Goal: Task Accomplishment & Management: Use online tool/utility

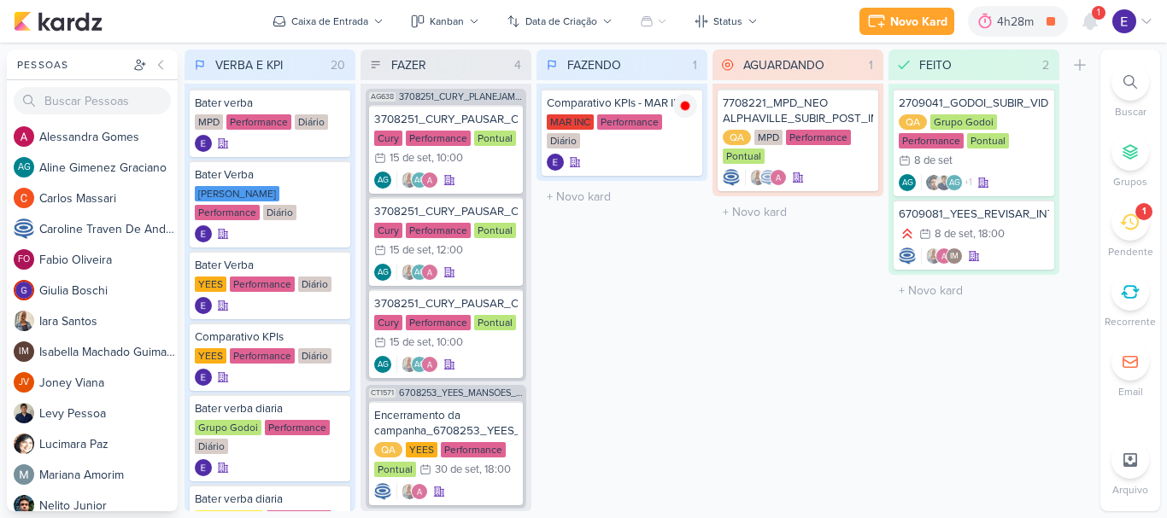
scroll to position [1367, 0]
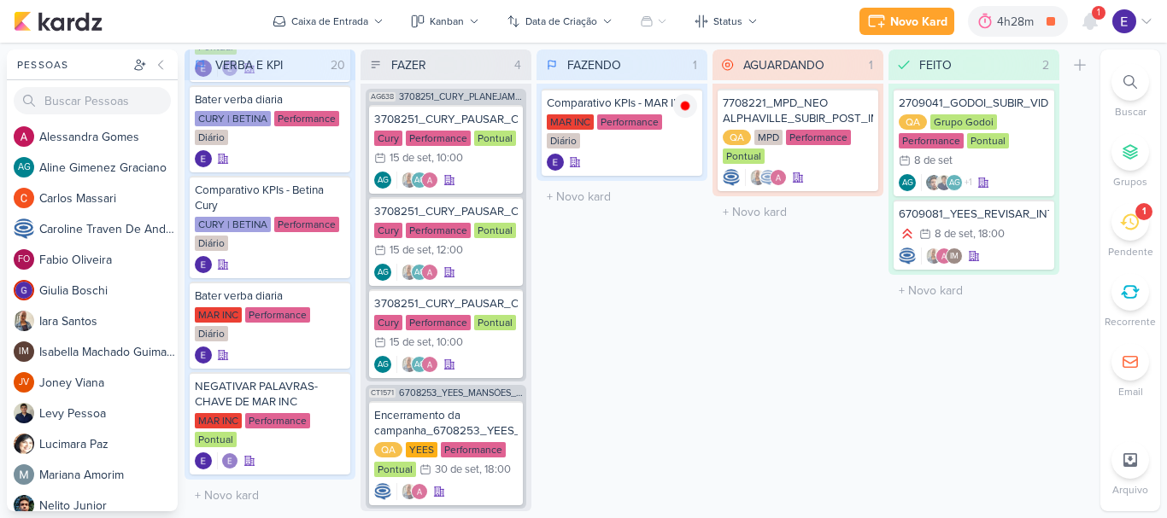
click at [1102, 21] on div at bounding box center [1089, 21] width 31 height 31
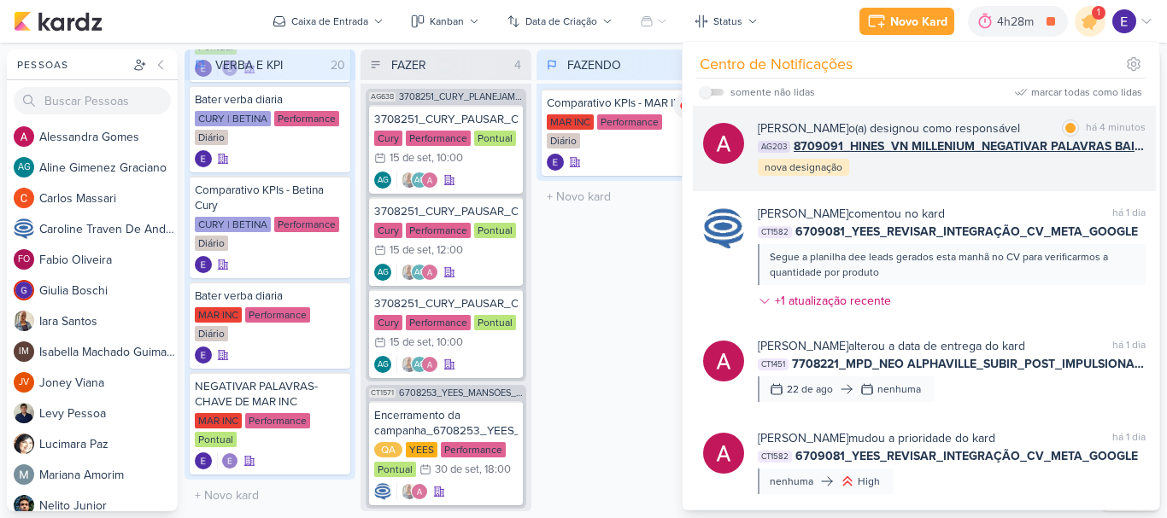
click at [1080, 179] on div "[PERSON_NAME] o(a) designou como responsável marcar como lida há 4 minutos AG20…" at bounding box center [924, 148] width 463 height 85
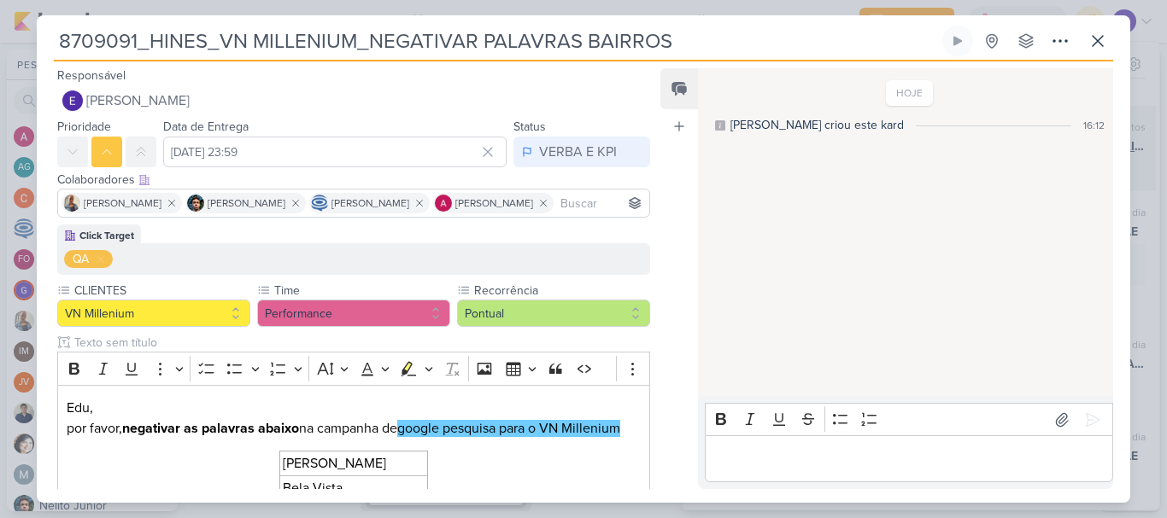
click at [1080, 179] on div "HOJE [PERSON_NAME] criou este kard 16:12" at bounding box center [904, 233] width 413 height 326
drag, startPoint x: 1080, startPoint y: 179, endPoint x: 1088, endPoint y: 133, distance: 46.8
click at [1089, 133] on div "HOJE [PERSON_NAME] criou este kard 16:12" at bounding box center [904, 233] width 413 height 326
click at [591, 142] on div "VERBA E KPI" at bounding box center [578, 152] width 78 height 20
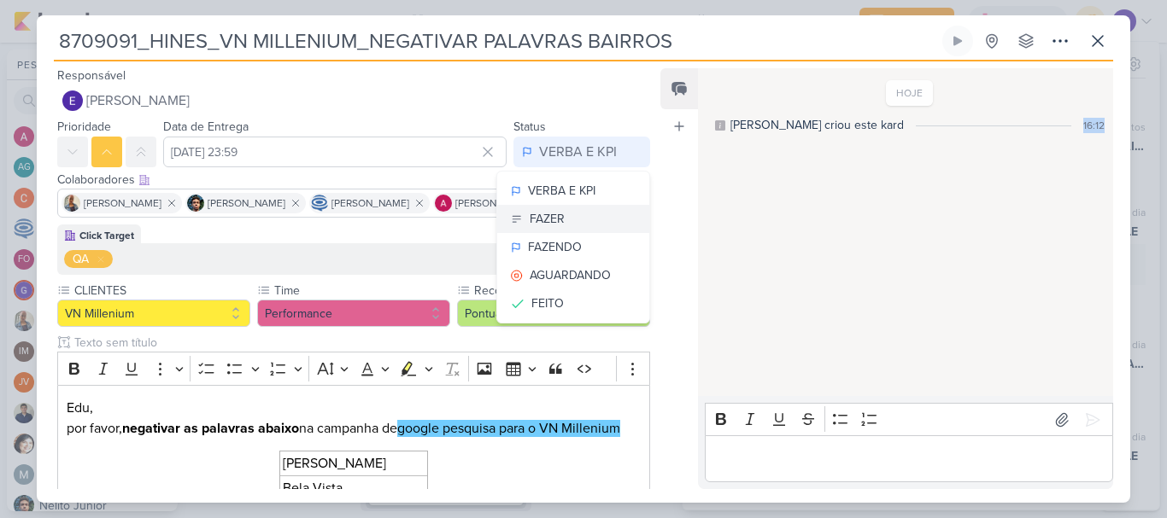
click at [592, 221] on button "FAZER" at bounding box center [573, 219] width 152 height 28
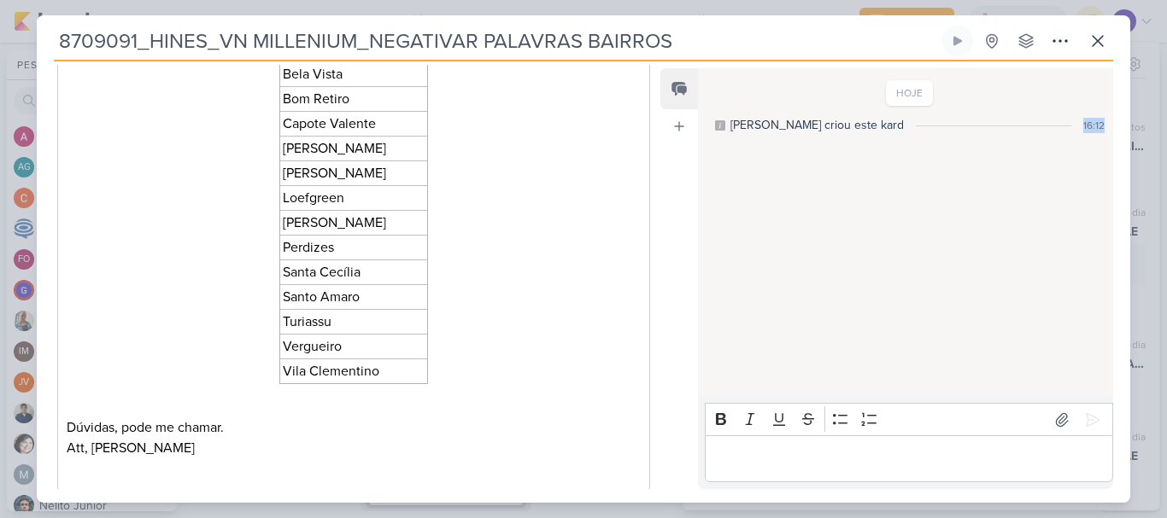
scroll to position [512, 0]
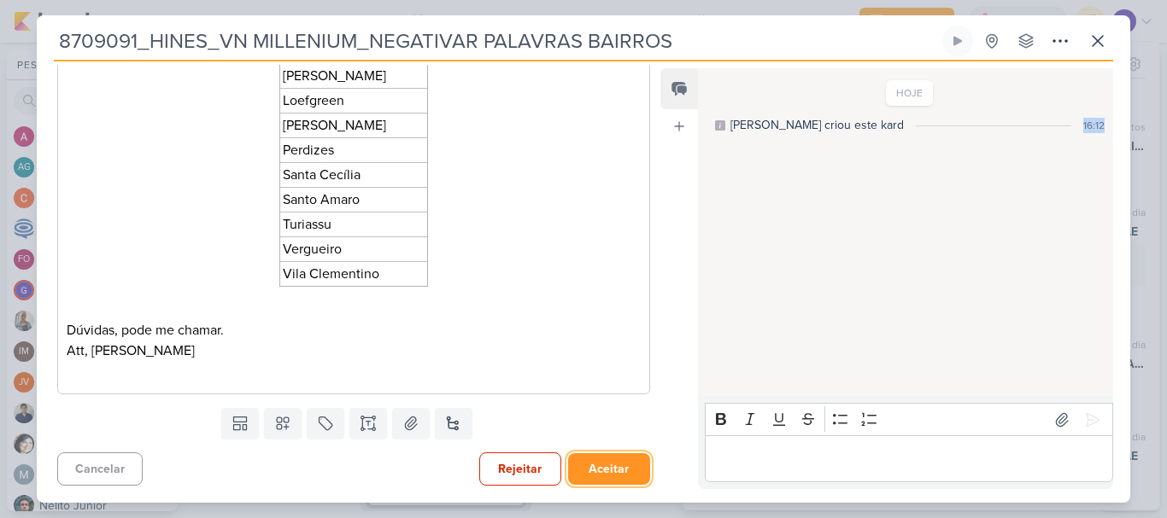
click at [600, 478] on button "Aceitar" at bounding box center [609, 470] width 82 height 32
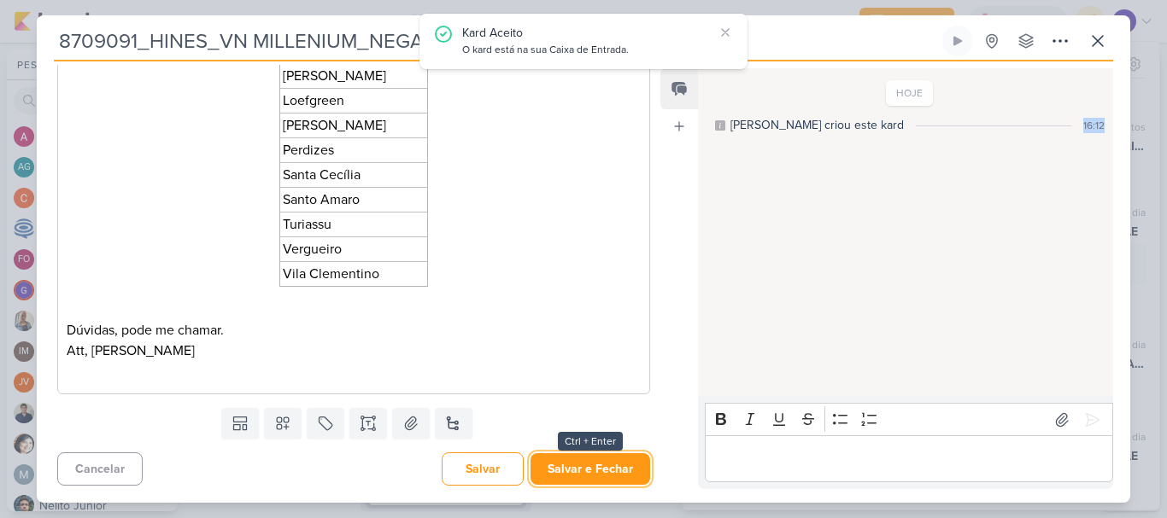
click at [600, 478] on button "Salvar e Fechar" at bounding box center [590, 470] width 120 height 32
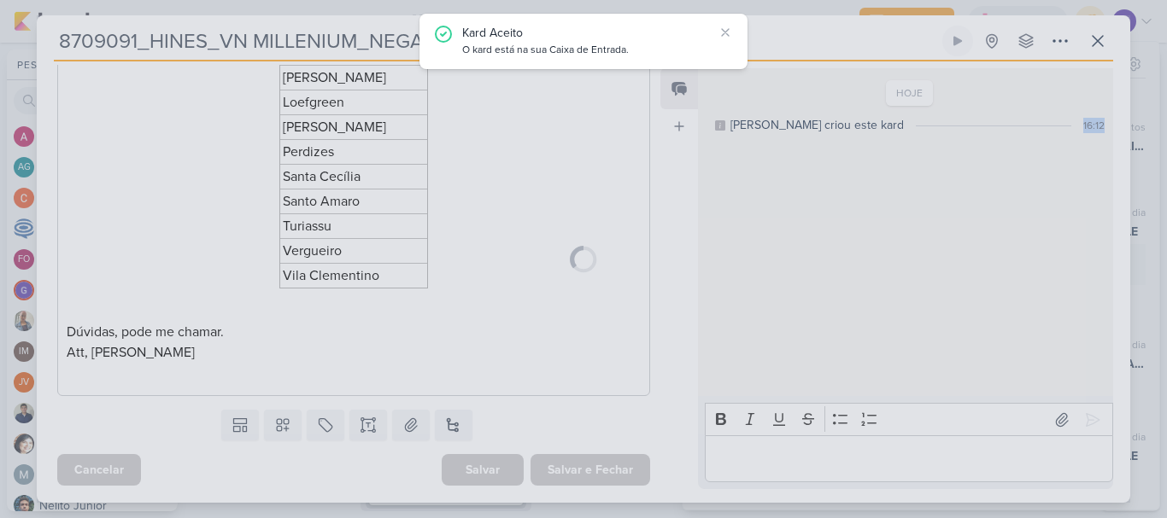
scroll to position [510, 0]
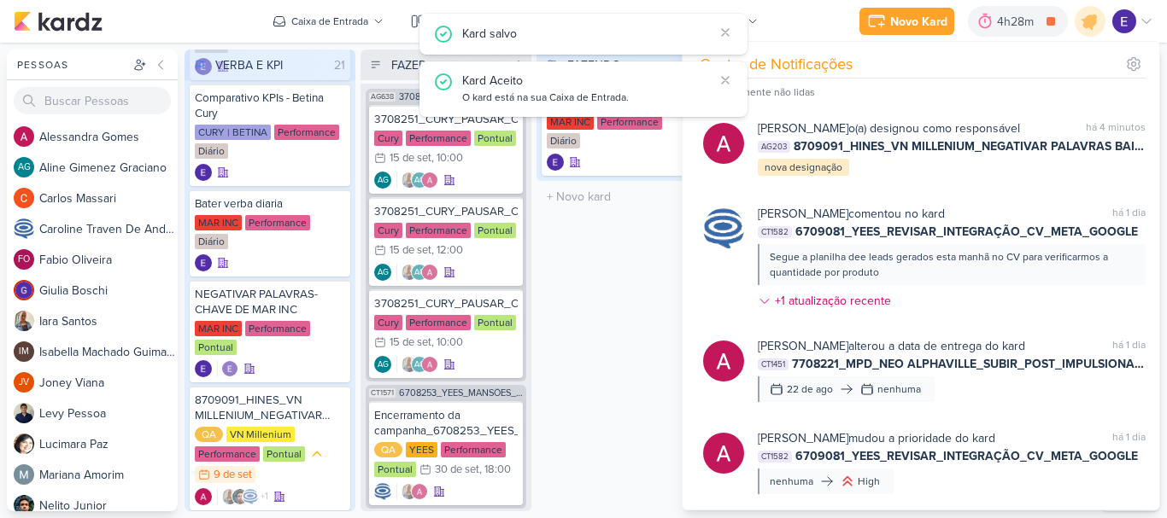
click at [631, 394] on div "FAZENDO 1 Mover Para Esquerda Mover Para Direita [GEOGRAPHIC_DATA] Comparativo …" at bounding box center [621, 281] width 171 height 462
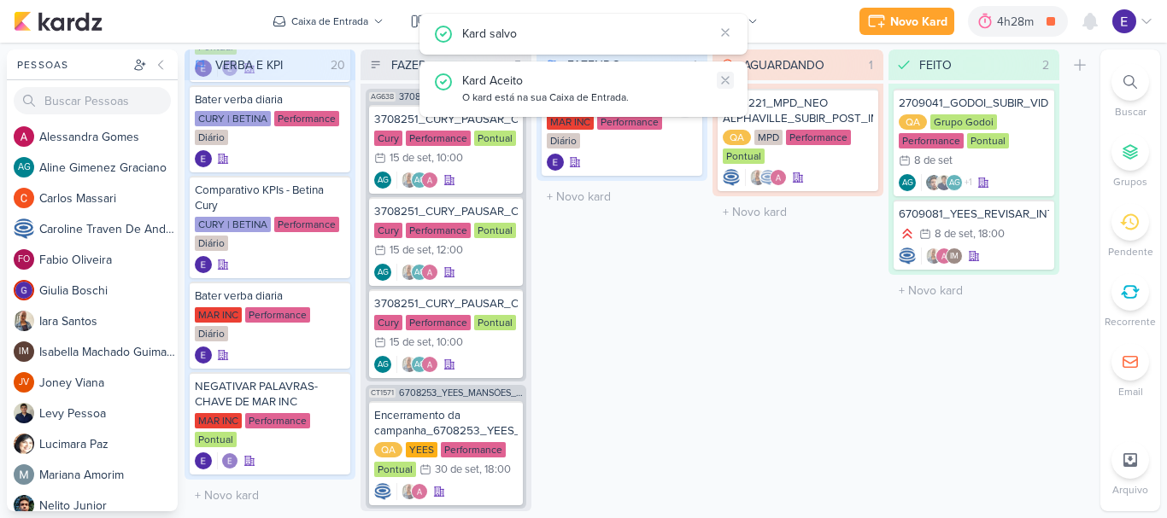
click at [727, 82] on icon at bounding box center [725, 80] width 7 height 7
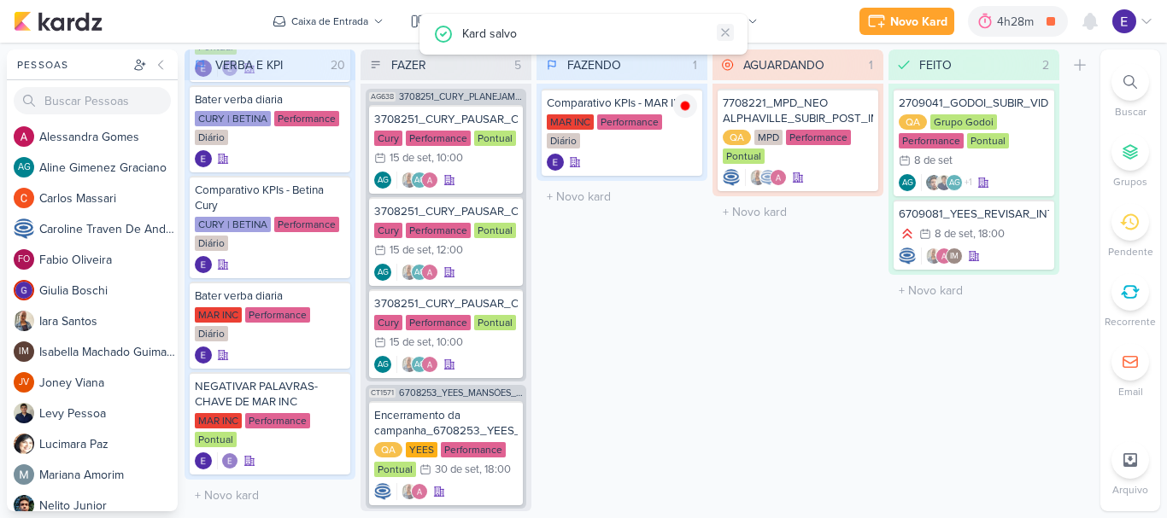
click at [730, 26] on icon at bounding box center [725, 33] width 14 height 14
click at [1086, 18] on icon at bounding box center [1090, 21] width 14 height 15
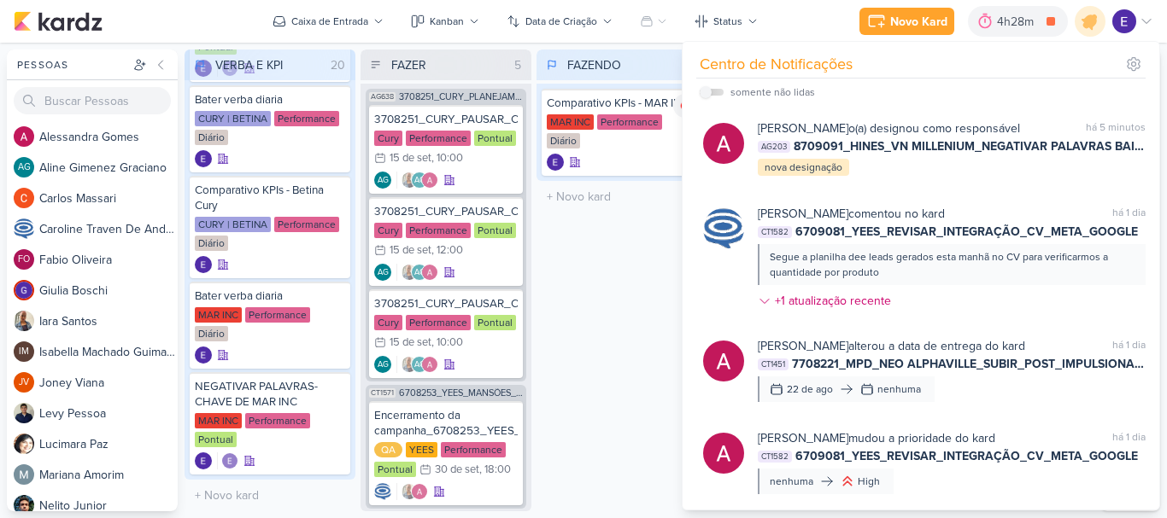
click at [624, 287] on div "FAZENDO 1 Mover Para Esquerda Mover Para Direita [GEOGRAPHIC_DATA] Comparativo …" at bounding box center [621, 281] width 171 height 462
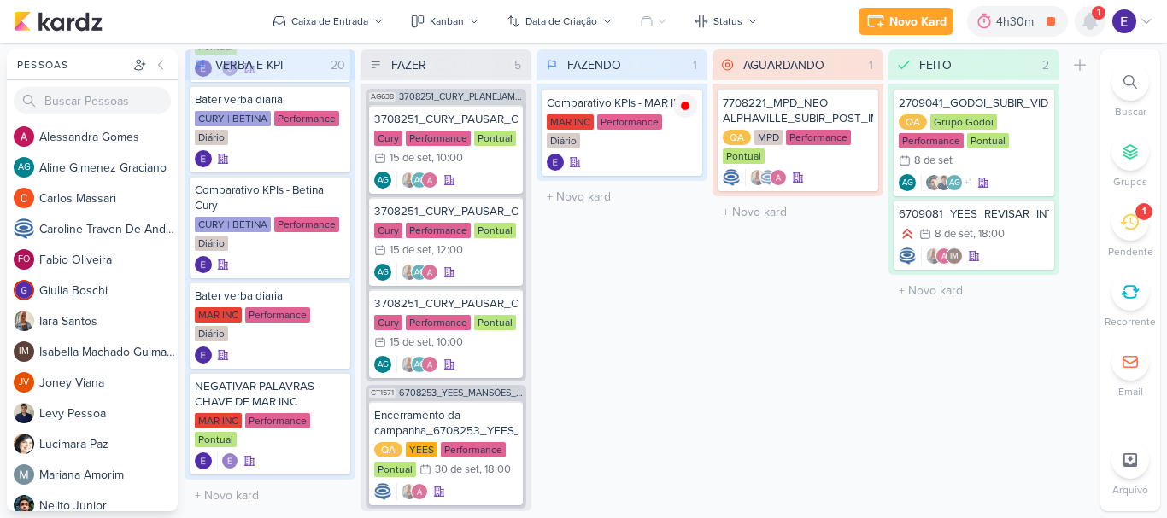
click at [1104, 20] on div at bounding box center [1089, 21] width 31 height 31
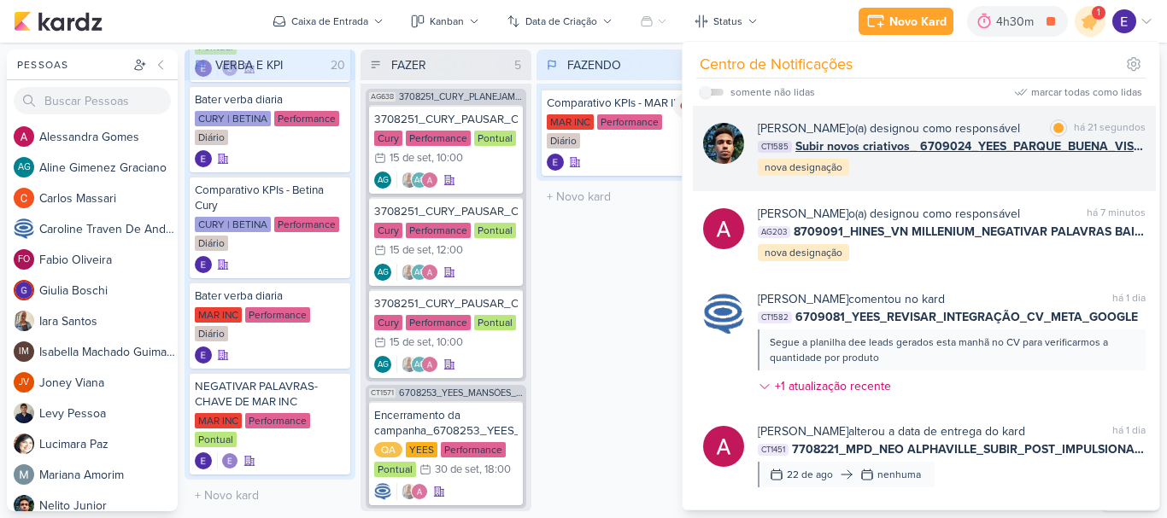
click at [1080, 152] on span "Subir novos criativos_ 6709024_YEES_PARQUE_BUENA_VISTA_NOVA_CAMPANHA_TEASER_META" at bounding box center [970, 147] width 350 height 18
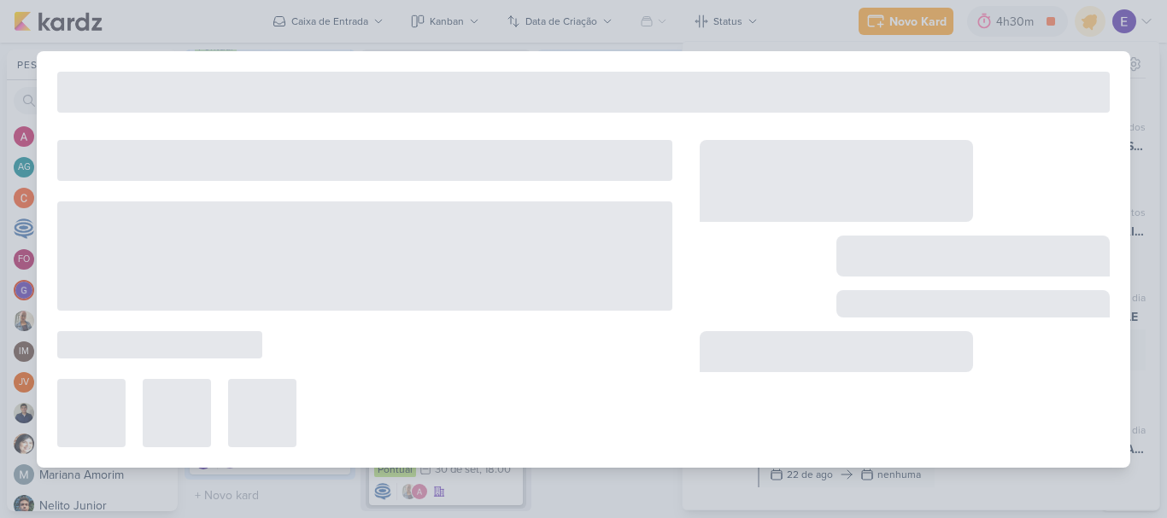
type input "Subir novos criativos_ 6709024_YEES_PARQUE_BUENA_VISTA_NOVA_CAMPANHA_TEASER_META"
type input "9 de setembro de 2025 às 18:00"
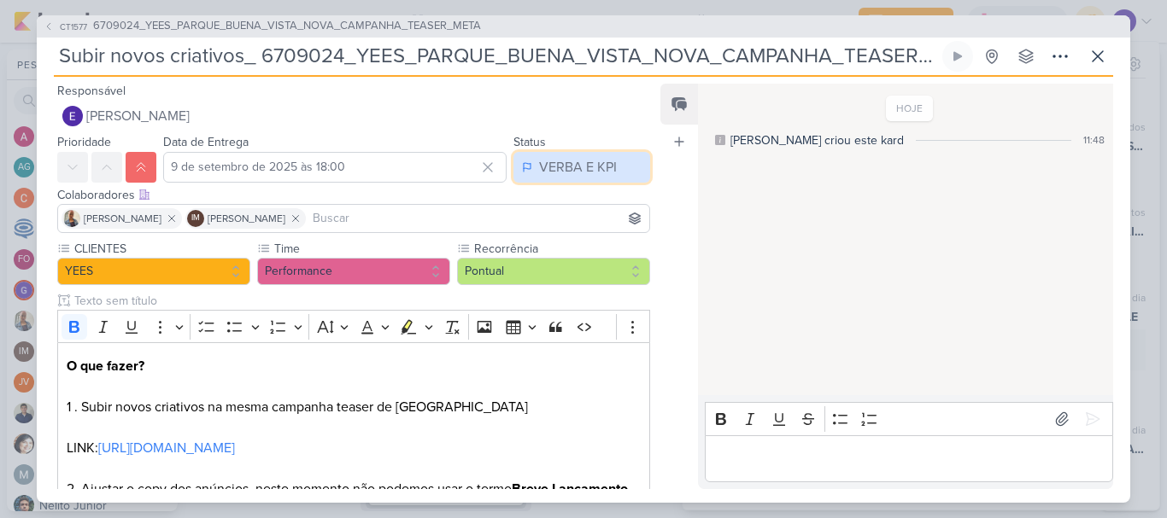
click at [589, 179] on button "VERBA E KPI" at bounding box center [581, 167] width 137 height 31
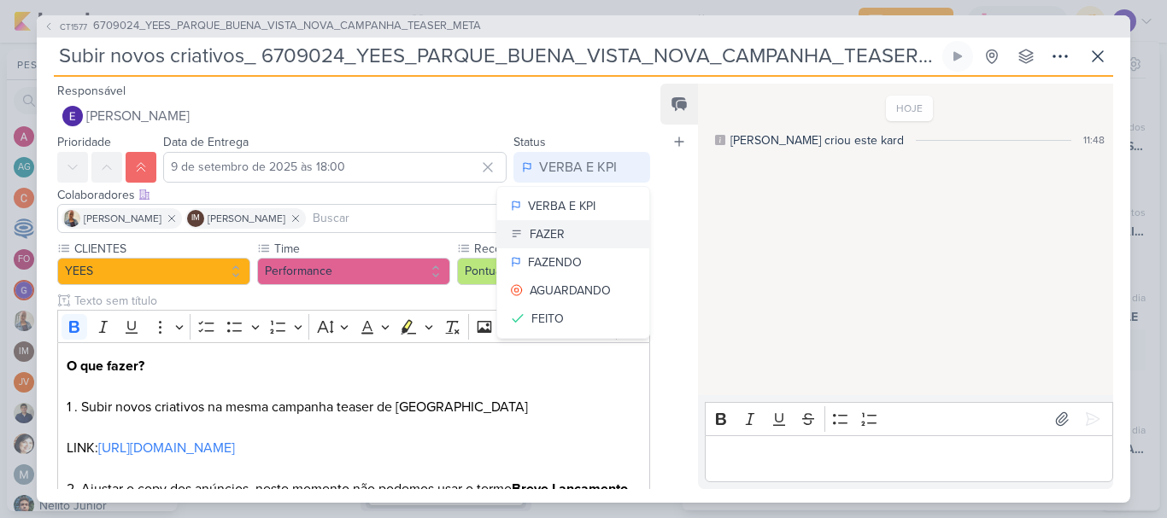
click at [584, 225] on button "FAZER" at bounding box center [573, 234] width 152 height 28
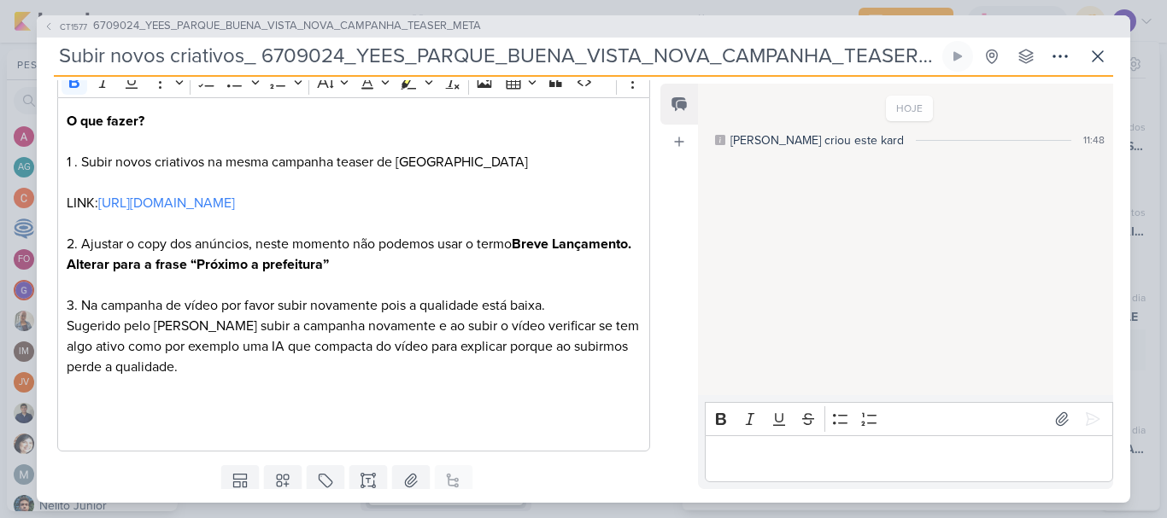
scroll to position [302, 0]
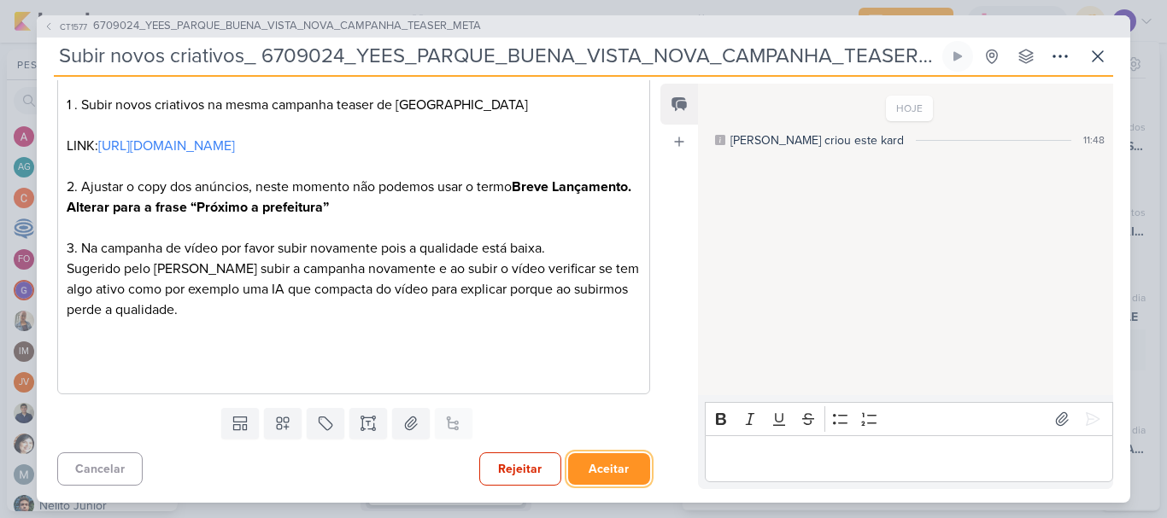
click at [595, 459] on button "Aceitar" at bounding box center [609, 470] width 82 height 32
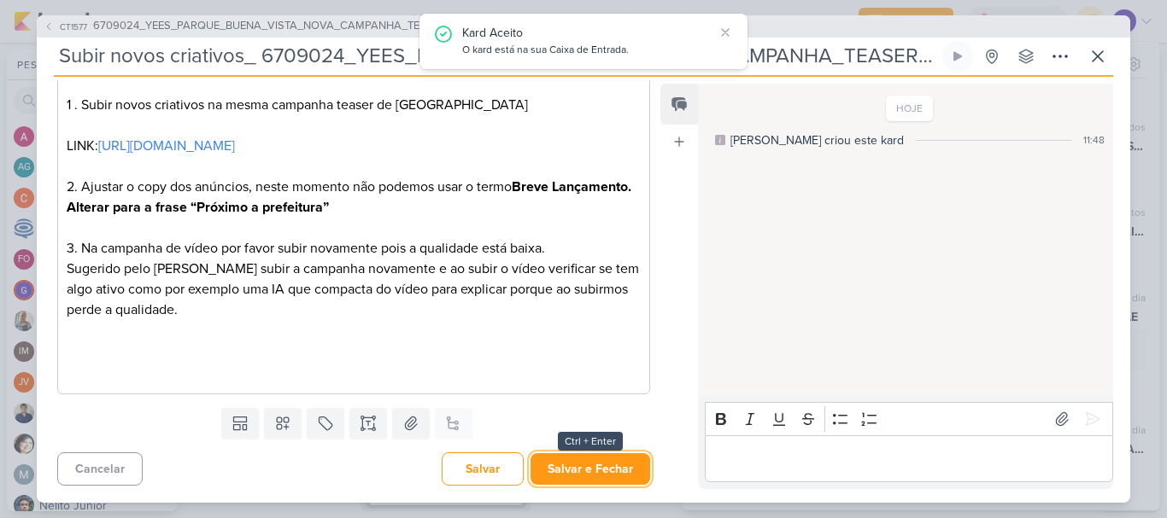
click at [595, 459] on button "Salvar e Fechar" at bounding box center [590, 470] width 120 height 32
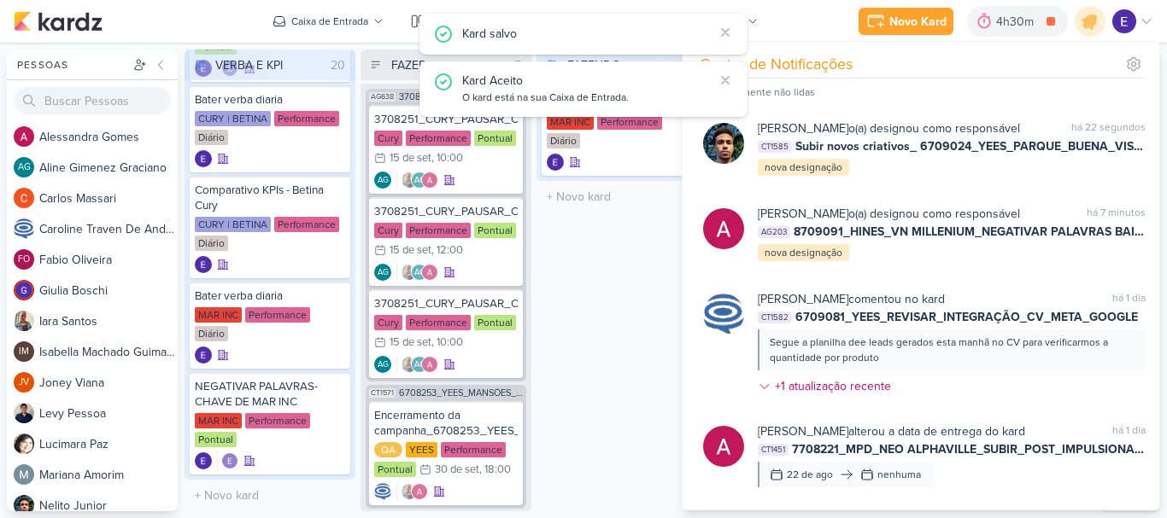
scroll to position [1367, 0]
click at [619, 334] on div "FAZENDO 1 Mover Para Esquerda Mover Para Direita [GEOGRAPHIC_DATA] Comparativo …" at bounding box center [621, 281] width 171 height 462
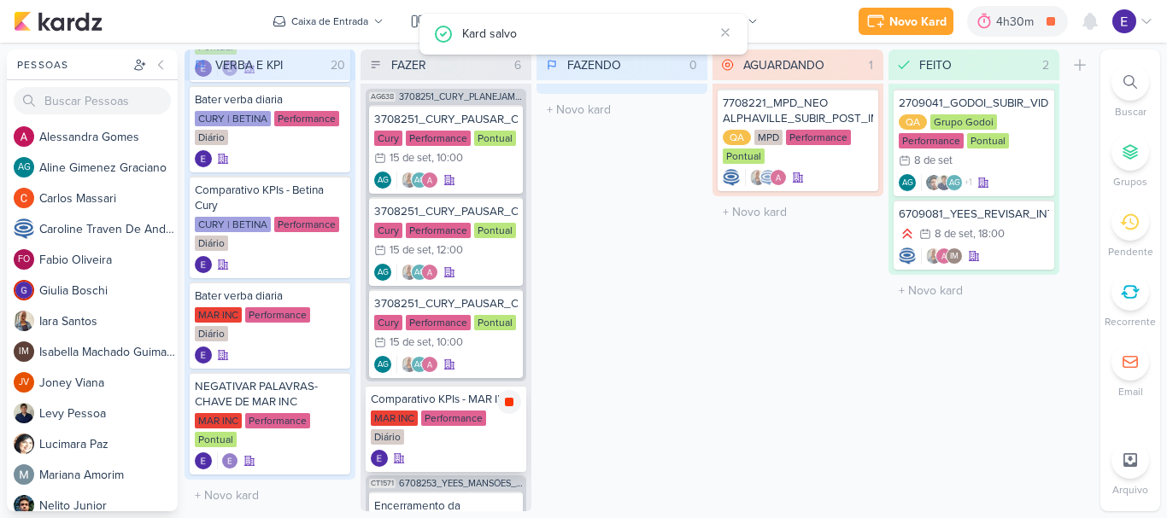
click at [512, 401] on icon at bounding box center [509, 402] width 9 height 9
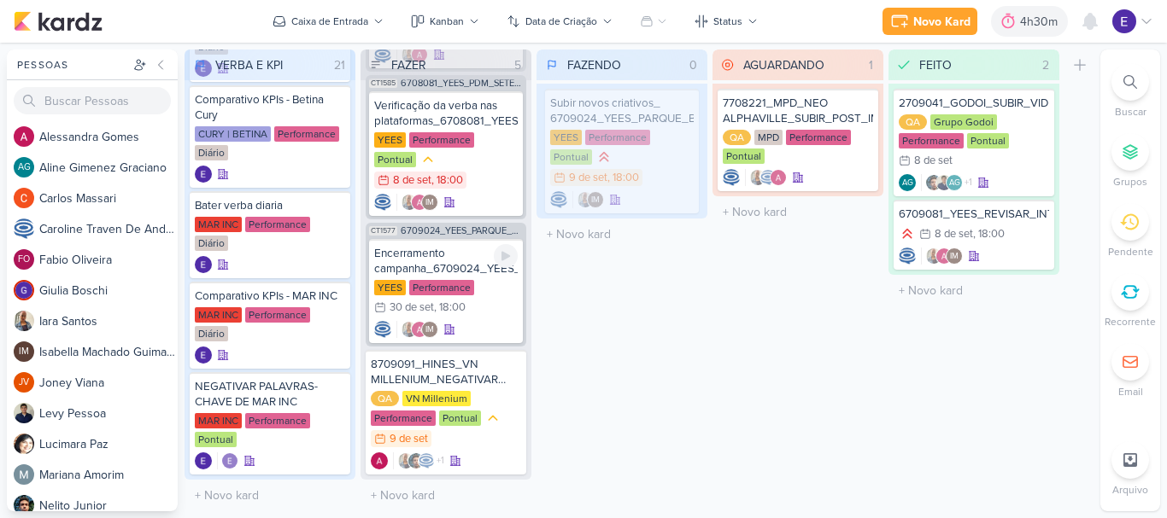
scroll to position [424, 0]
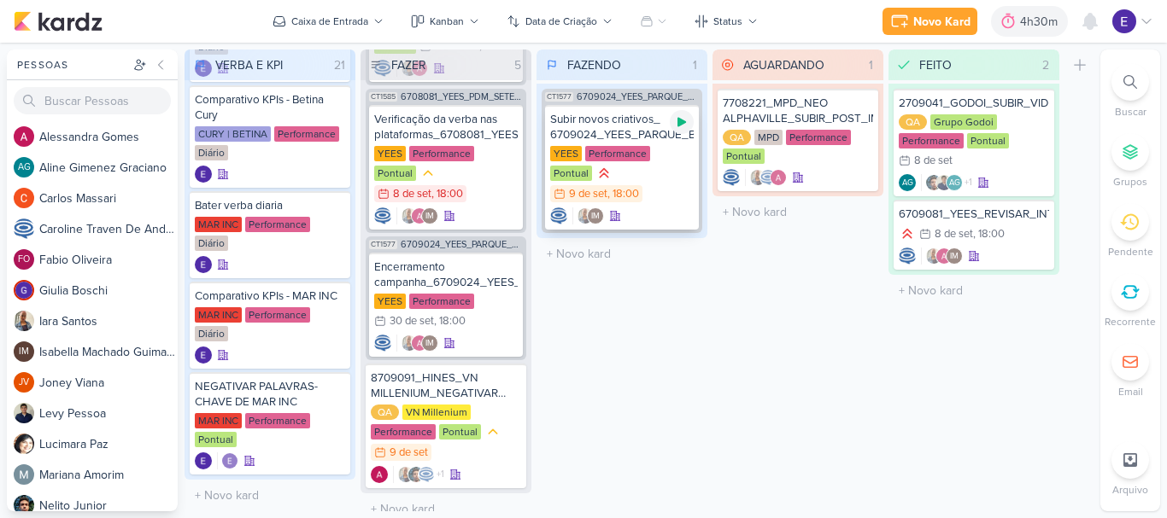
click at [682, 126] on icon at bounding box center [682, 122] width 14 height 14
click at [592, 166] on div "Pontual" at bounding box center [571, 173] width 42 height 15
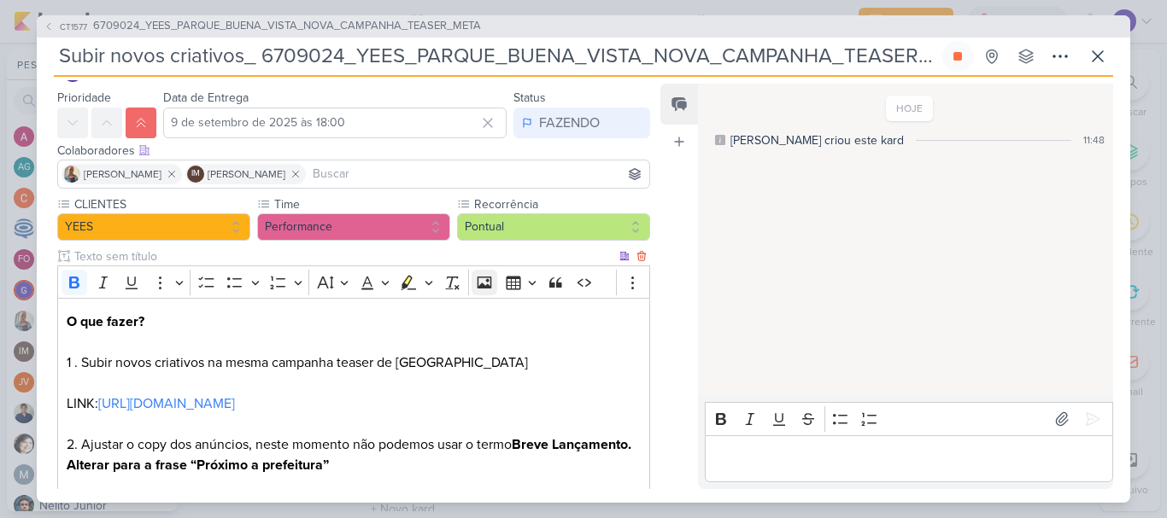
scroll to position [85, 0]
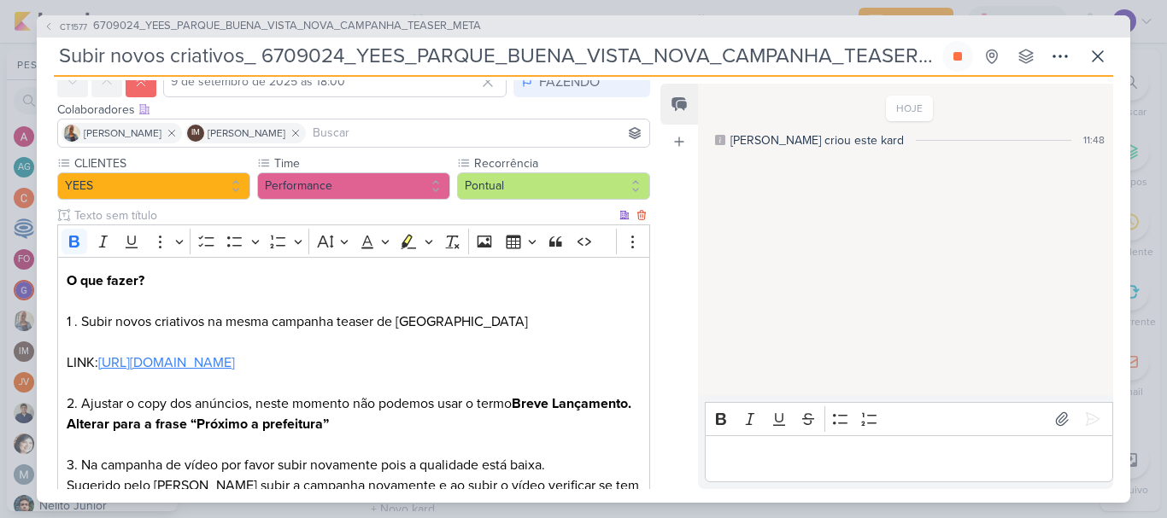
click at [235, 363] on link "[URL][DOMAIN_NAME]" at bounding box center [166, 362] width 137 height 17
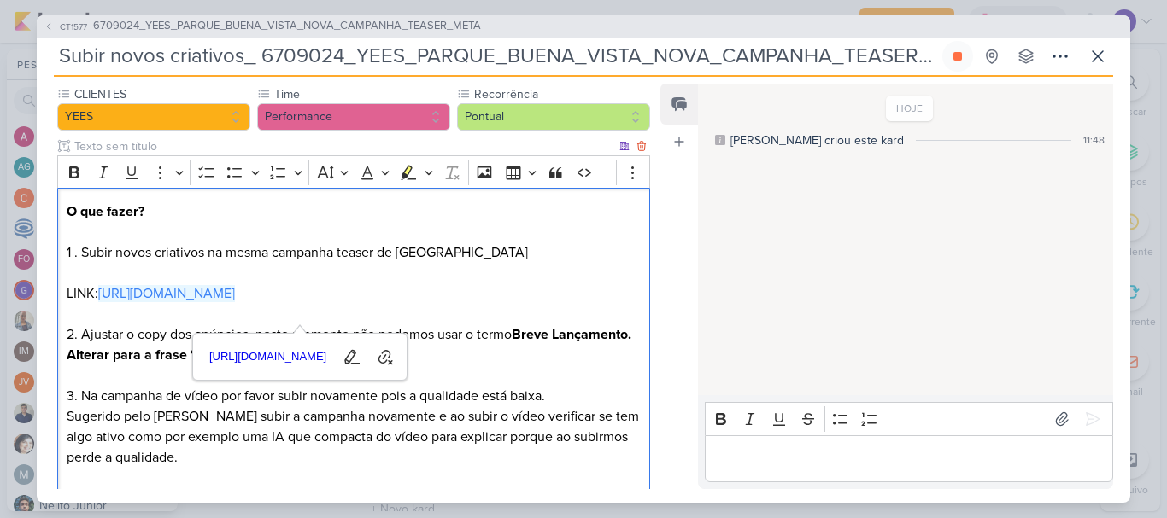
scroll to position [171, 0]
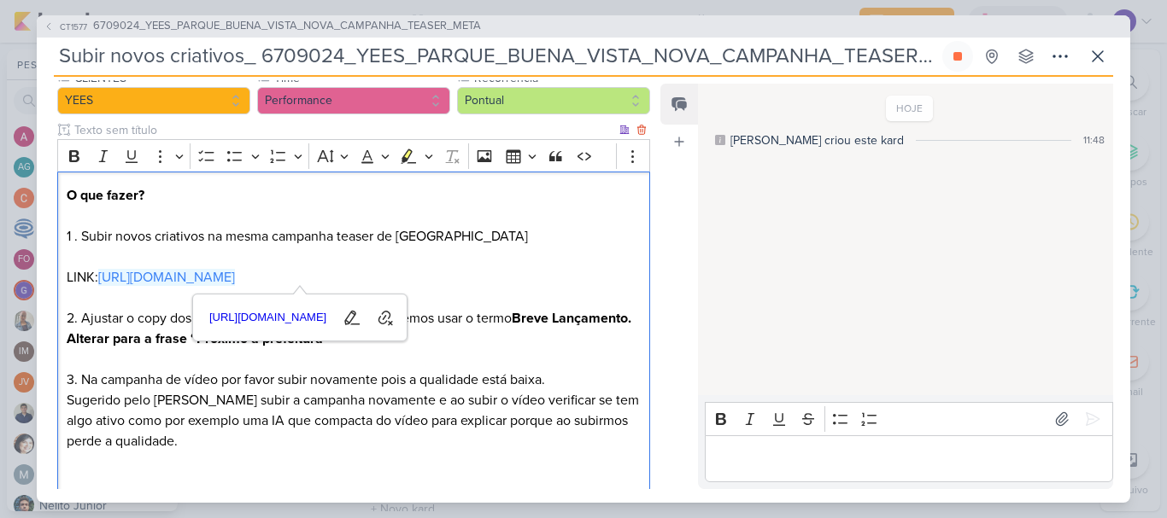
click at [644, 354] on div "CLIENTES [GEOGRAPHIC_DATA] Time" at bounding box center [347, 301] width 620 height 464
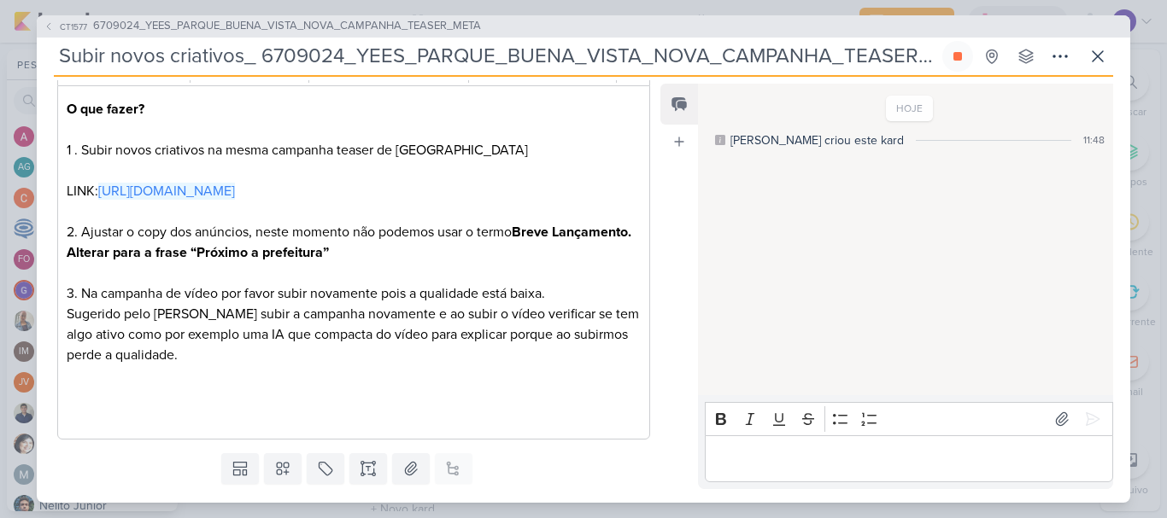
scroll to position [302, 0]
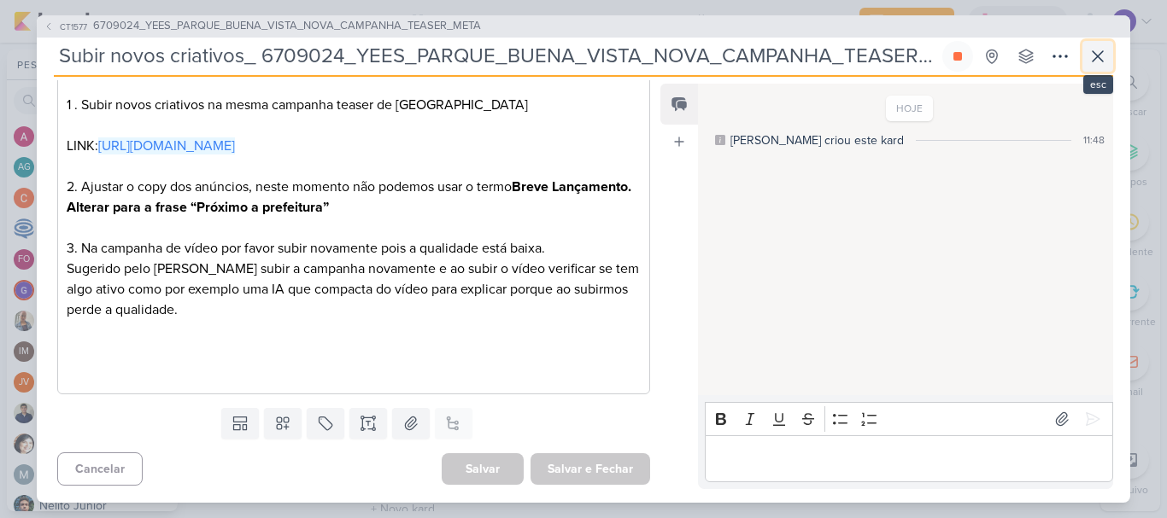
click at [1101, 63] on icon at bounding box center [1097, 56] width 20 height 20
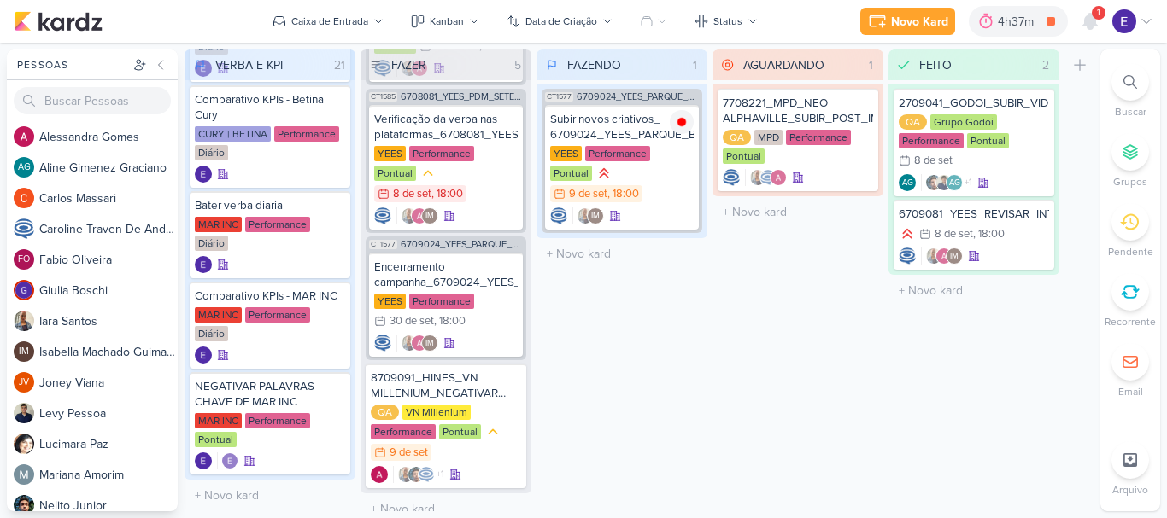
click at [1097, 14] on span "1" at bounding box center [1098, 13] width 3 height 14
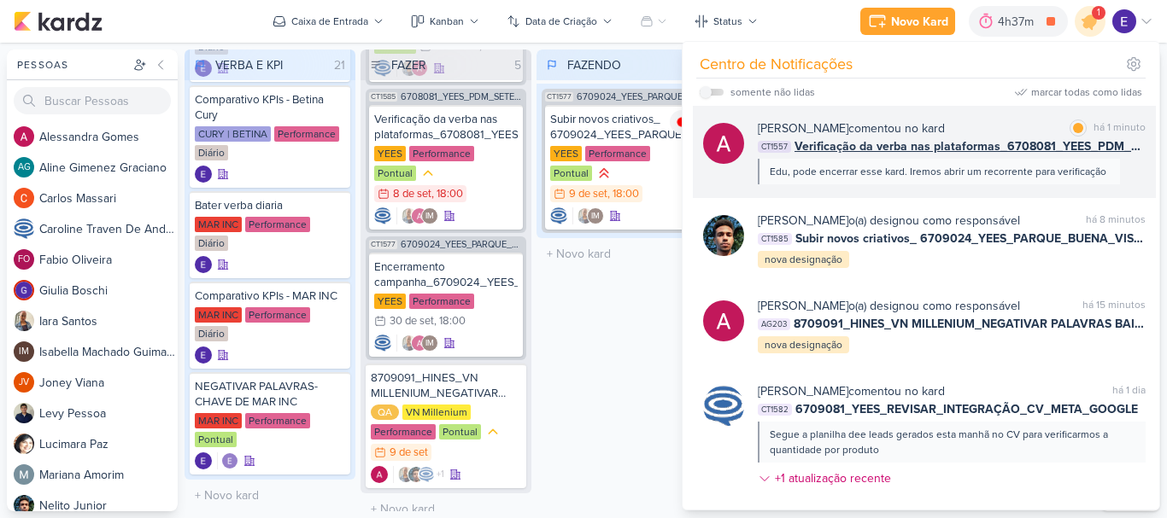
click at [1080, 151] on span "Verificação da verba nas plataformas_6708081_YEES_PDM_SETEMBRO" at bounding box center [969, 147] width 351 height 18
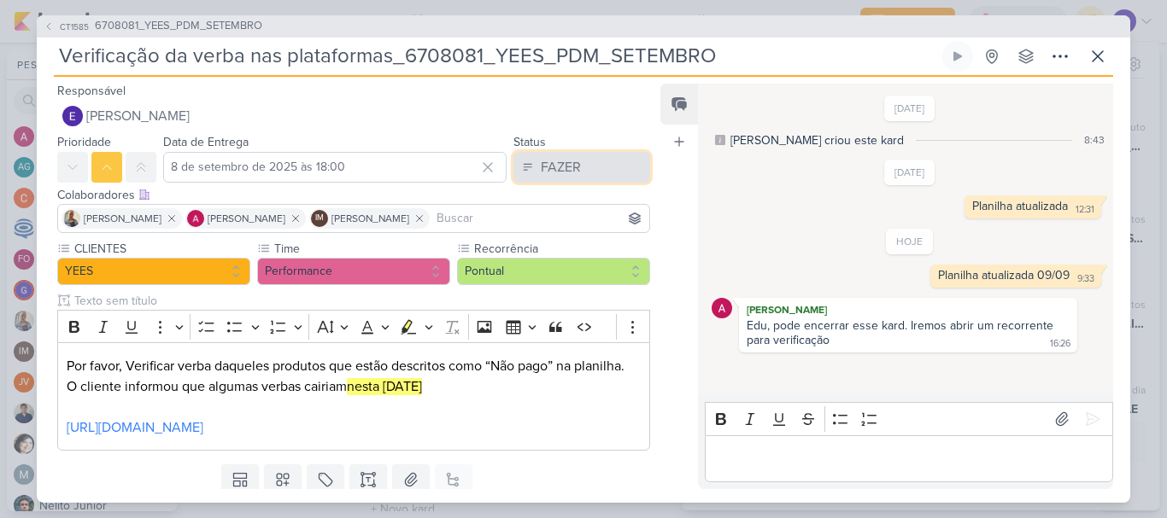
click at [542, 173] on div "FAZER" at bounding box center [561, 167] width 40 height 20
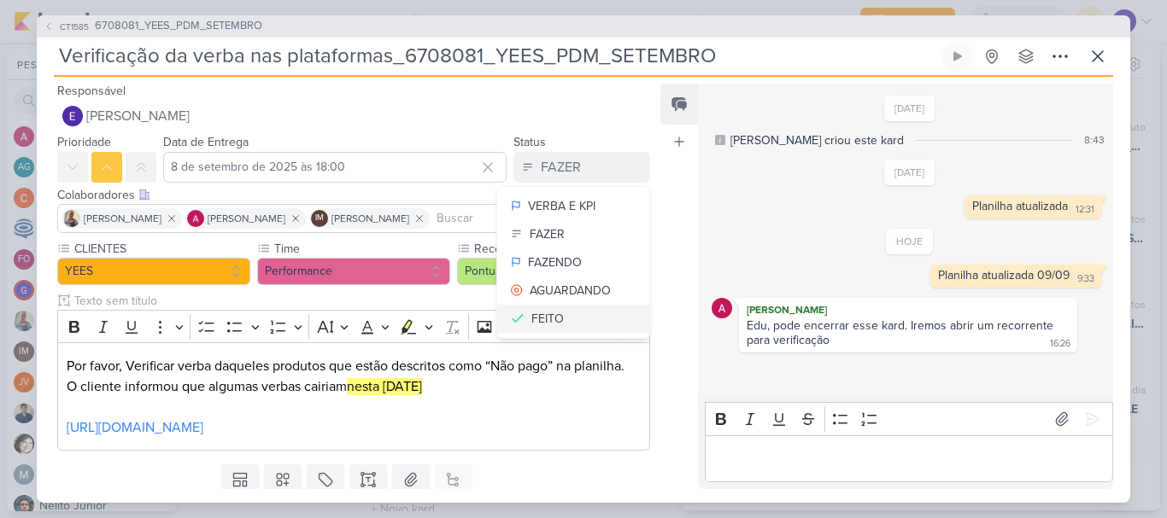
click at [547, 313] on div "FEITO" at bounding box center [547, 319] width 32 height 18
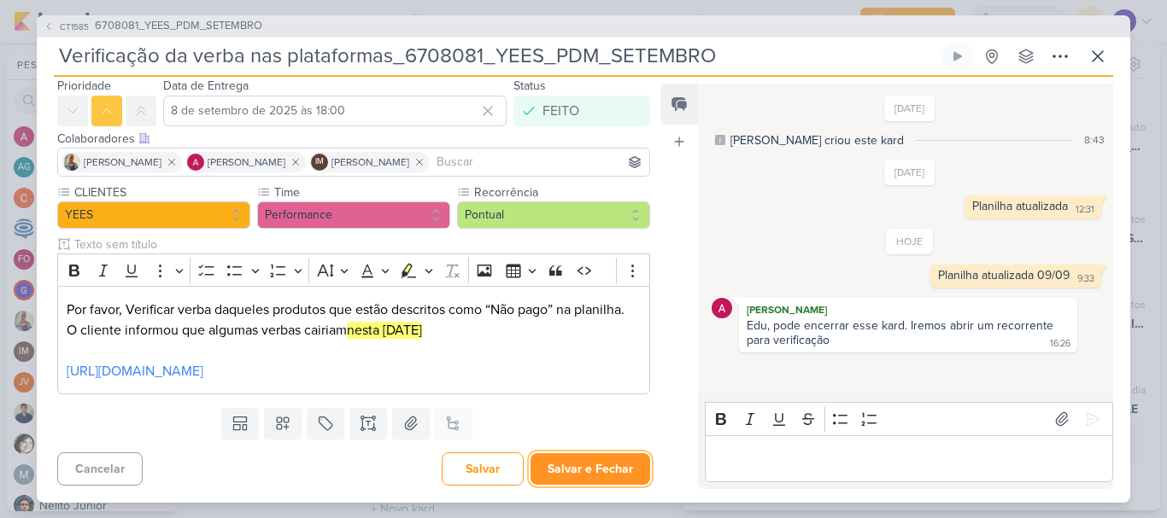
click at [587, 468] on button "Salvar e Fechar" at bounding box center [590, 470] width 120 height 32
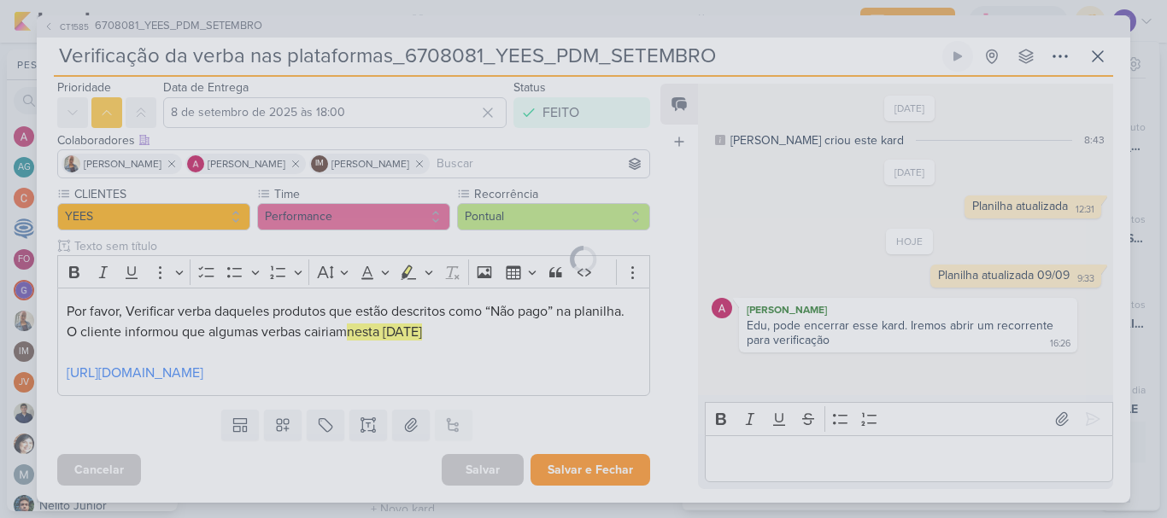
scroll to position [75, 0]
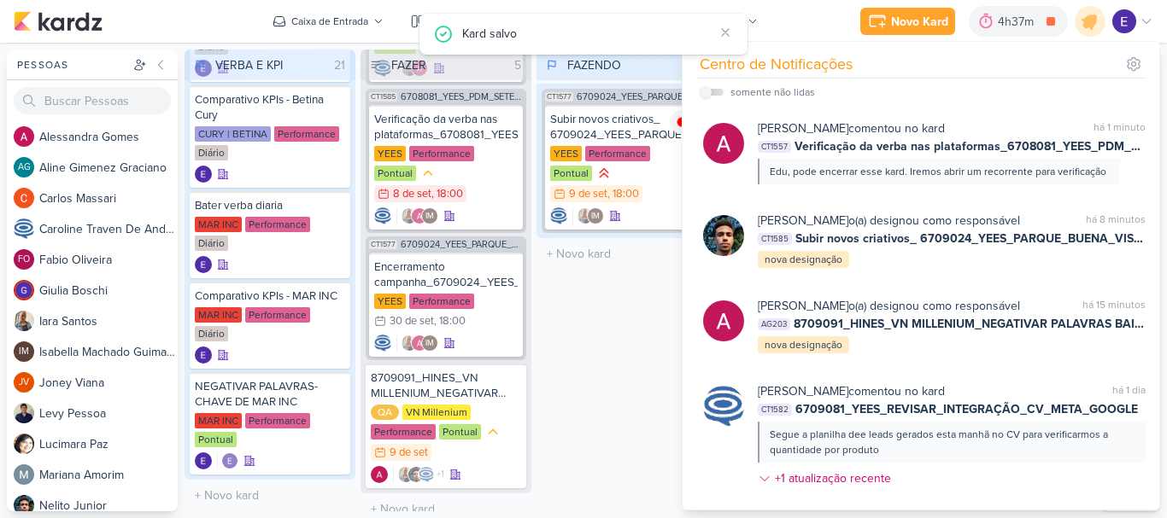
click at [639, 315] on div "FAZENDO 1 Mover Para Esquerda Mover Para Direita [GEOGRAPHIC_DATA] CT1577 67090…" at bounding box center [621, 281] width 171 height 462
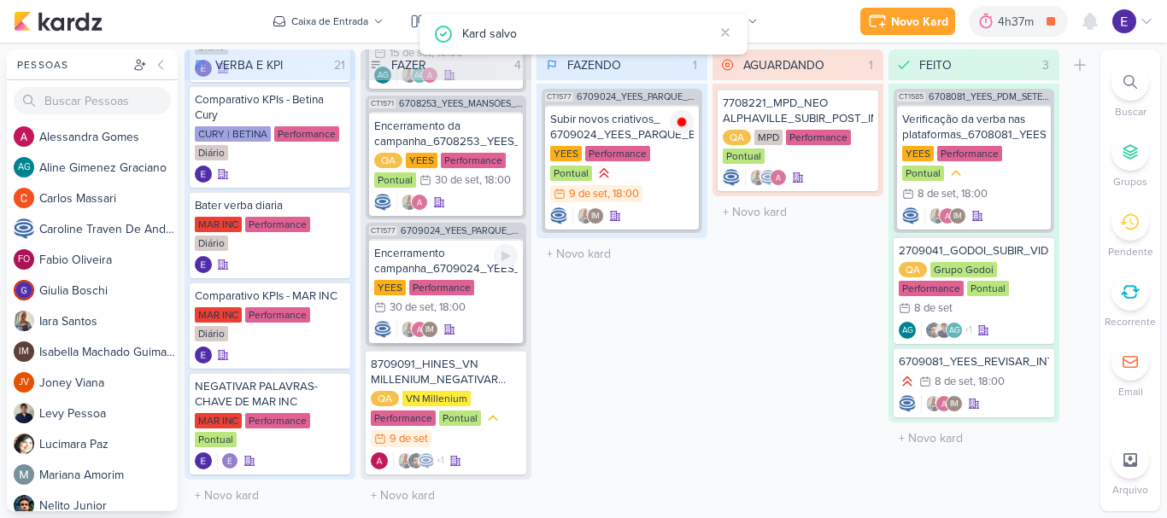
scroll to position [296, 0]
click at [670, 208] on div "IM" at bounding box center [621, 216] width 143 height 17
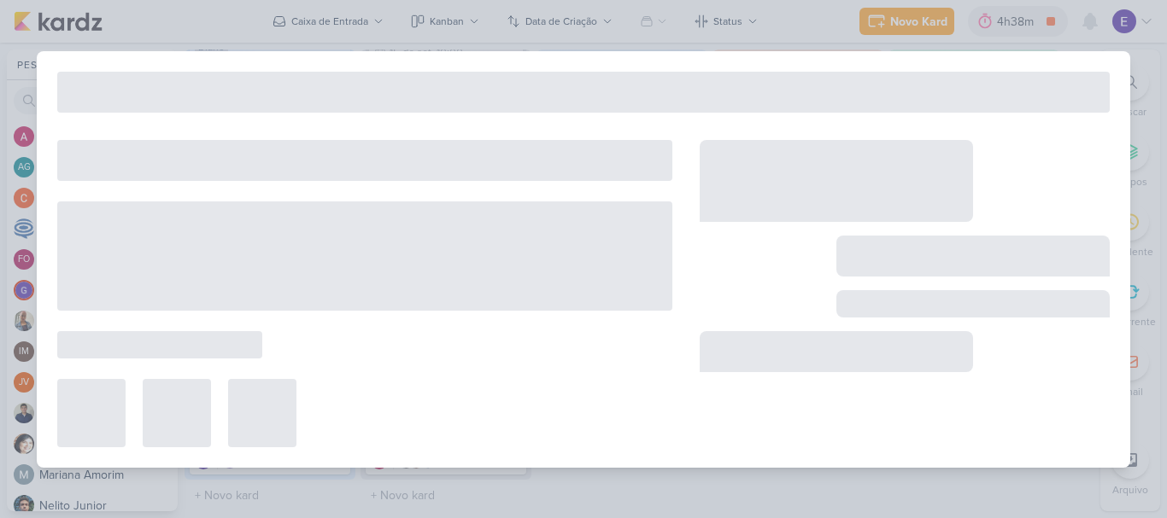
type input "Subir novos criativos_ 6709024_YEES_PARQUE_BUENA_VISTA_NOVA_CAMPANHA_TEASER_META"
type input "9 de setembro de 2025 às 18:00"
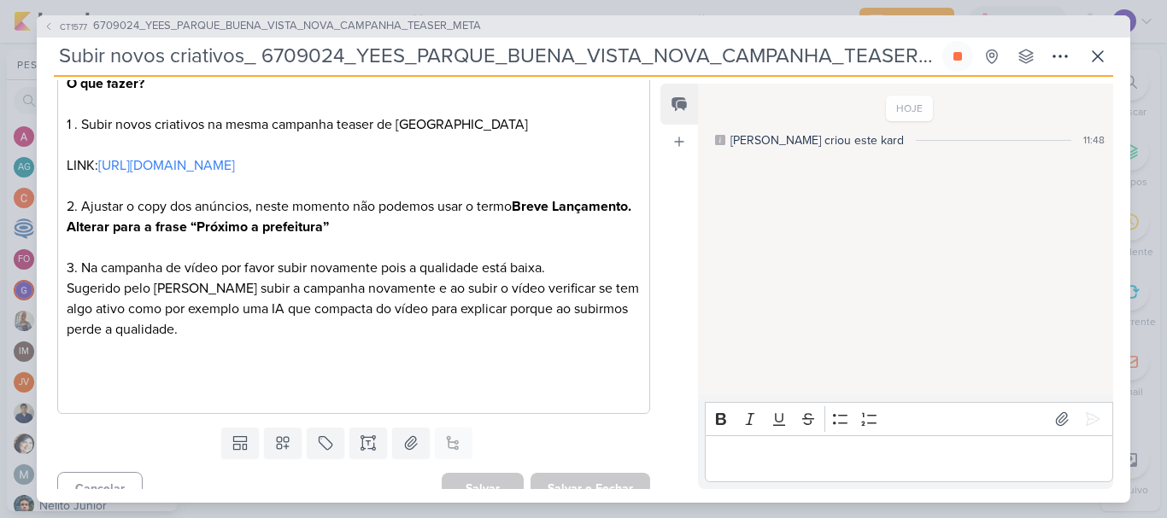
scroll to position [302, 0]
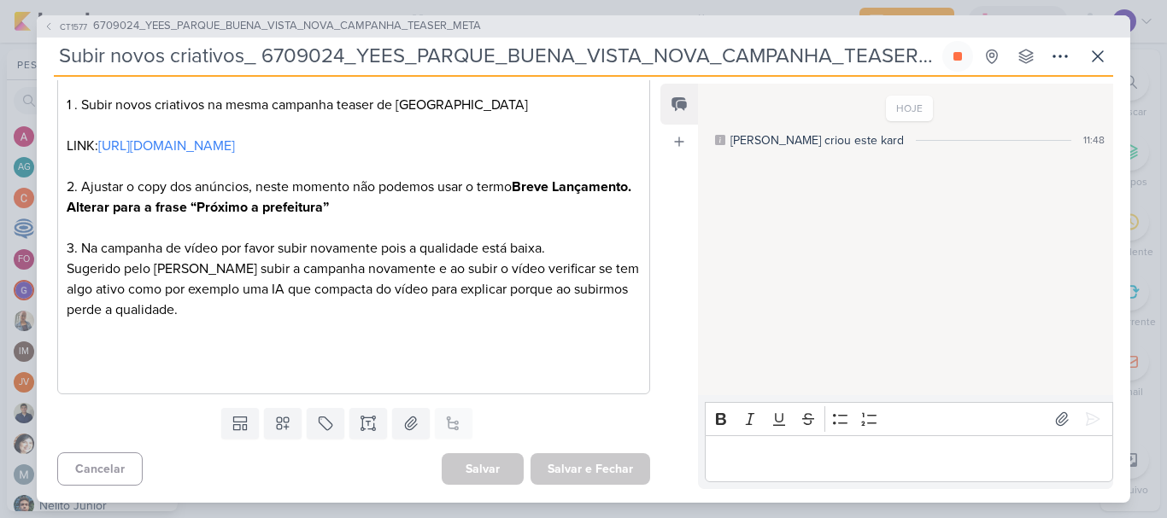
click at [978, 138] on div "[PERSON_NAME] criou este kard 11:48" at bounding box center [909, 141] width 389 height 18
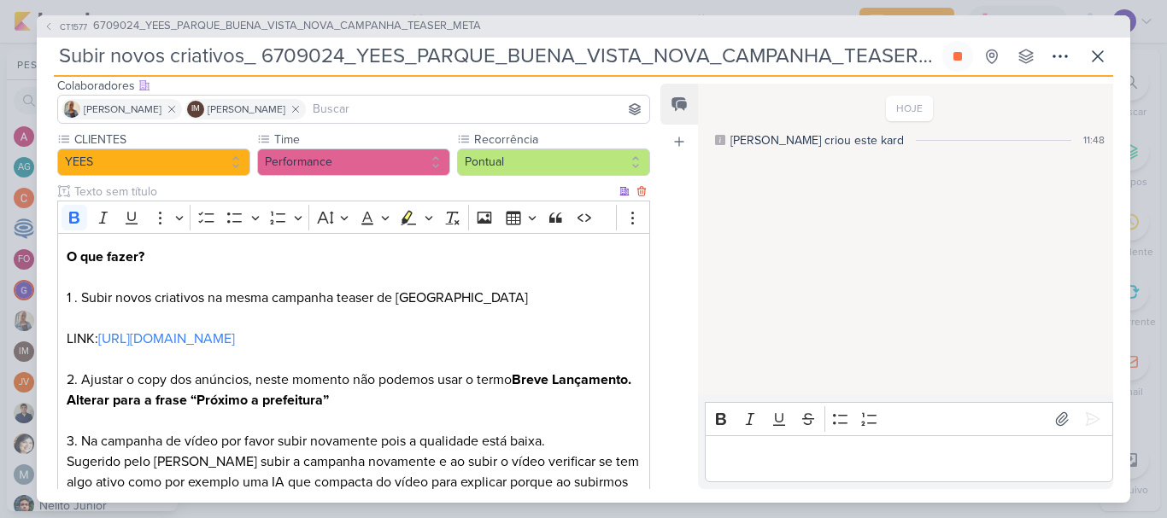
scroll to position [46, 0]
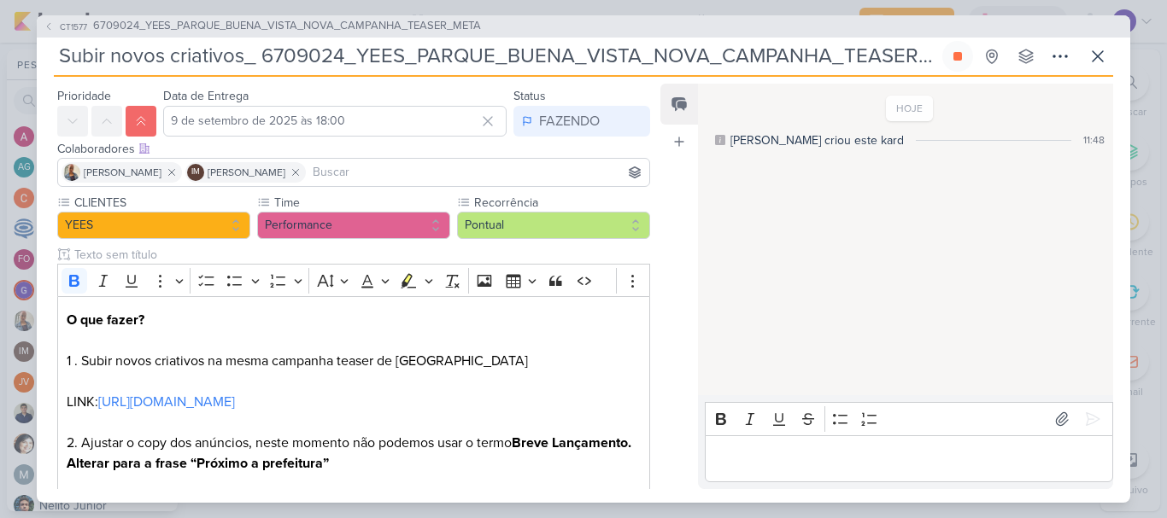
click at [414, 179] on input at bounding box center [477, 172] width 337 height 20
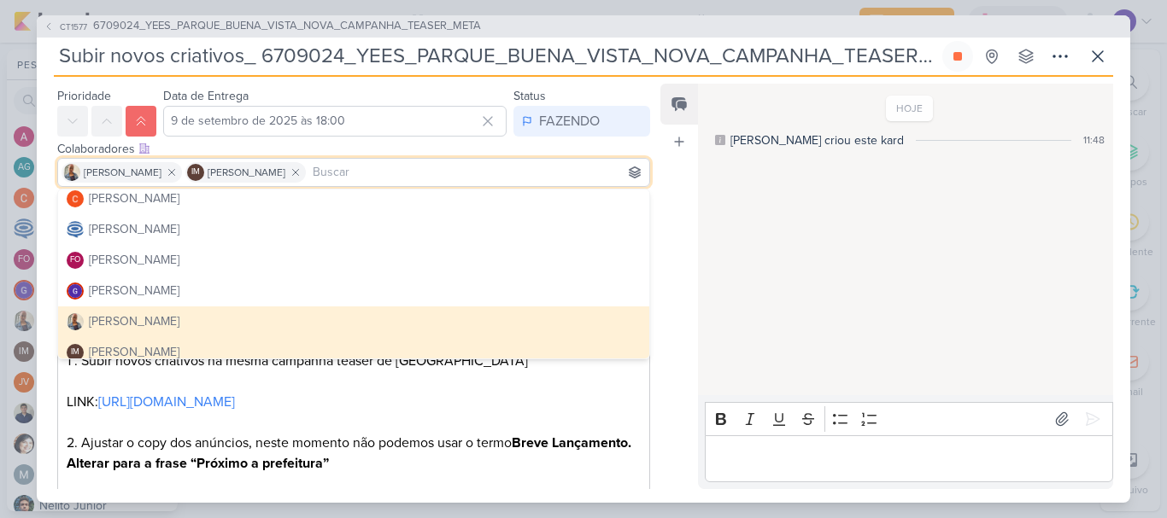
scroll to position [0, 0]
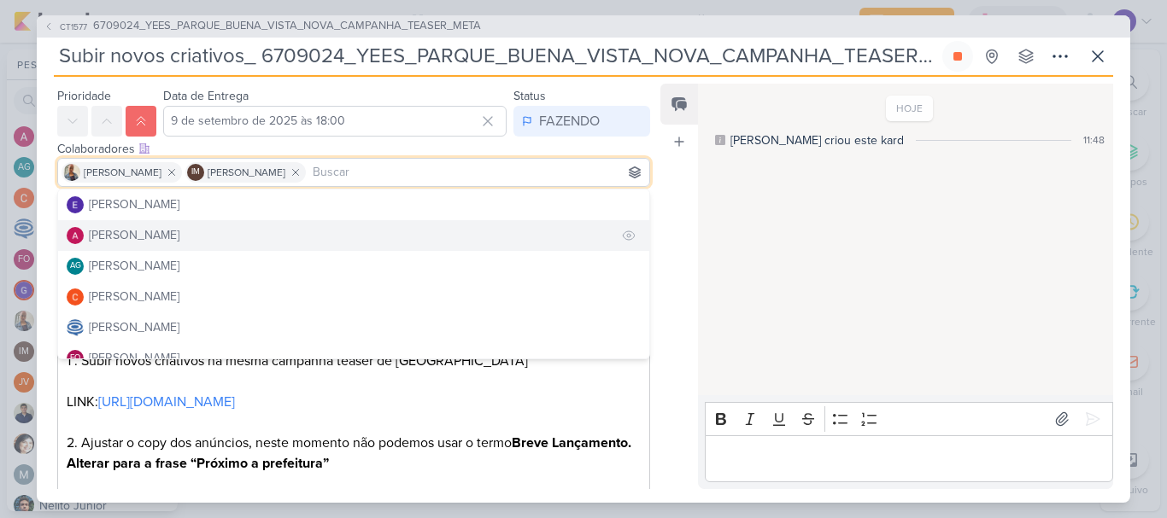
click at [179, 238] on div "[PERSON_NAME]" at bounding box center [134, 235] width 91 height 18
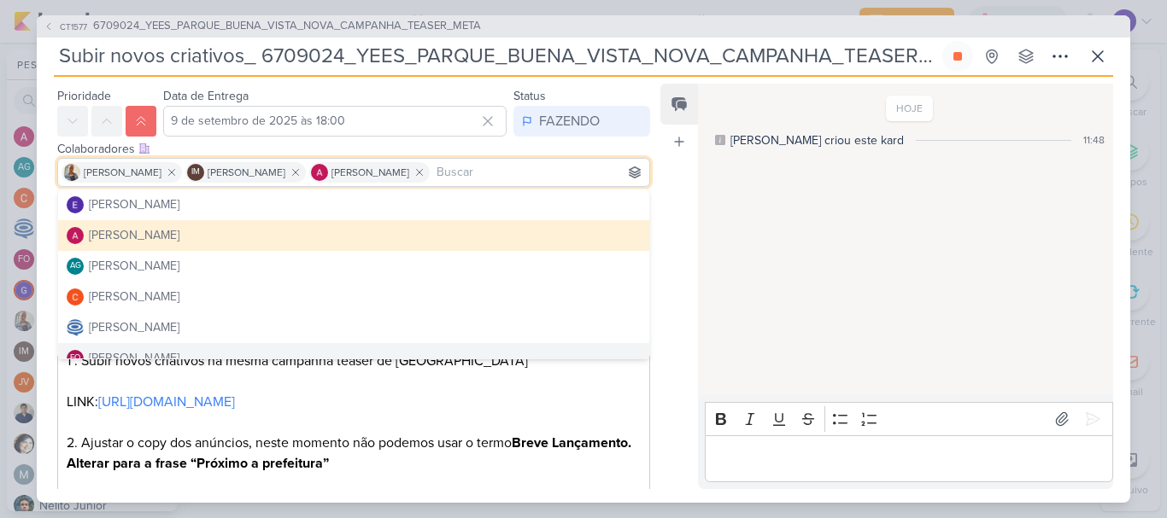
click at [896, 350] on div "HOJE [PERSON_NAME] criou este kard 11:48" at bounding box center [904, 240] width 413 height 311
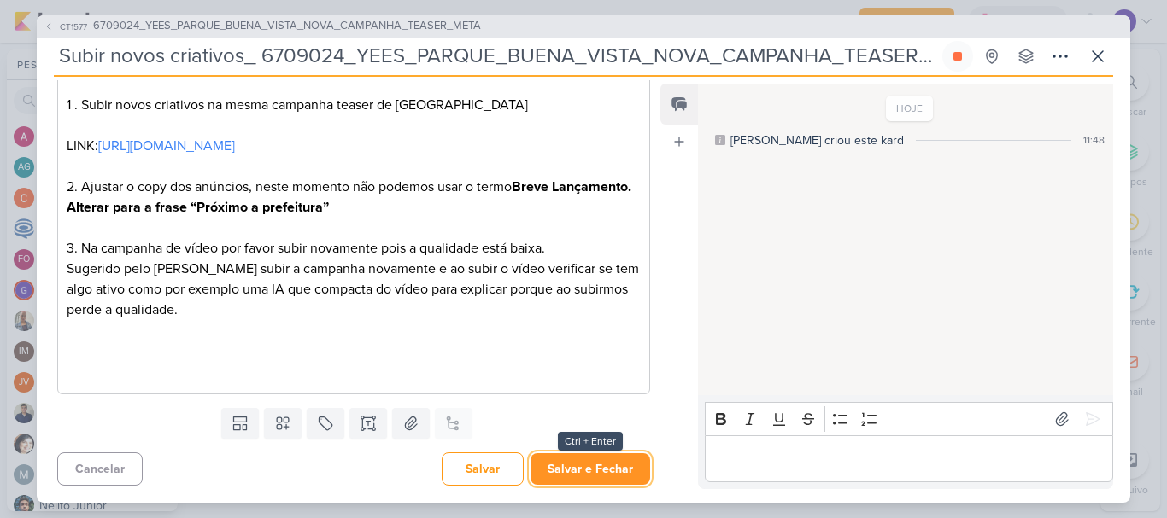
click at [607, 460] on button "Salvar e Fechar" at bounding box center [590, 470] width 120 height 32
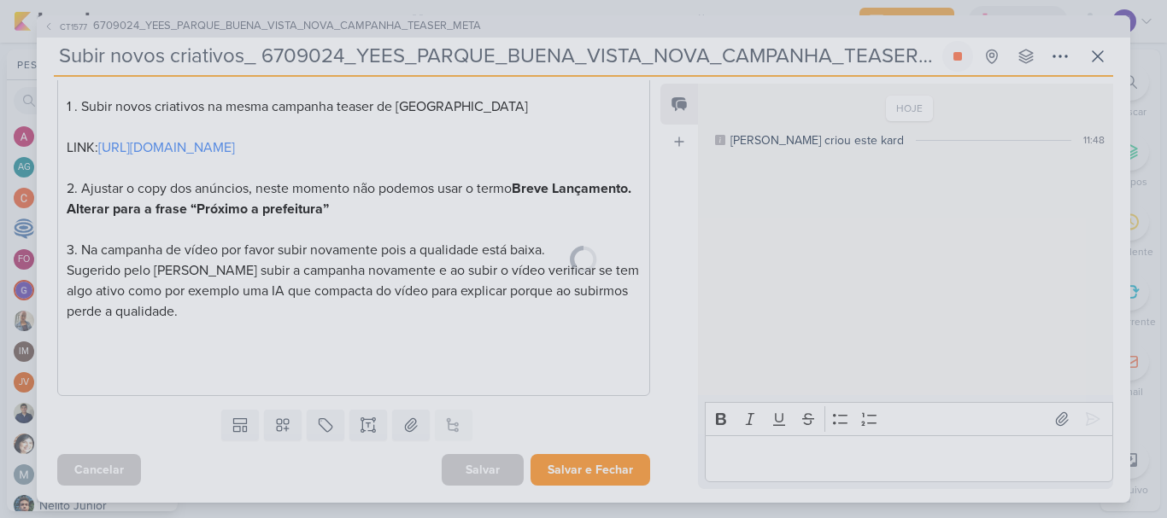
scroll to position [301, 0]
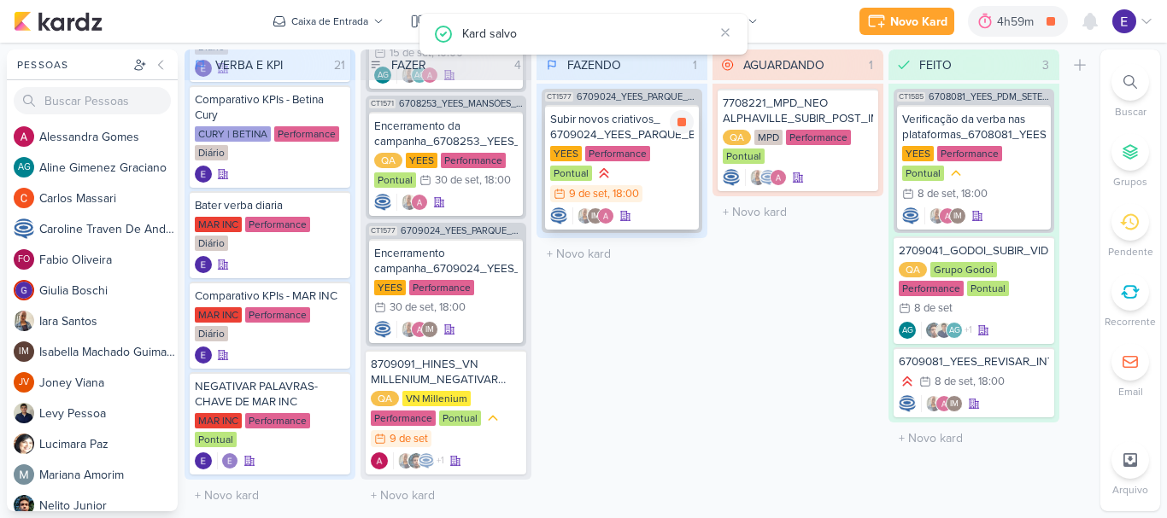
click at [661, 208] on div "IM" at bounding box center [621, 216] width 143 height 17
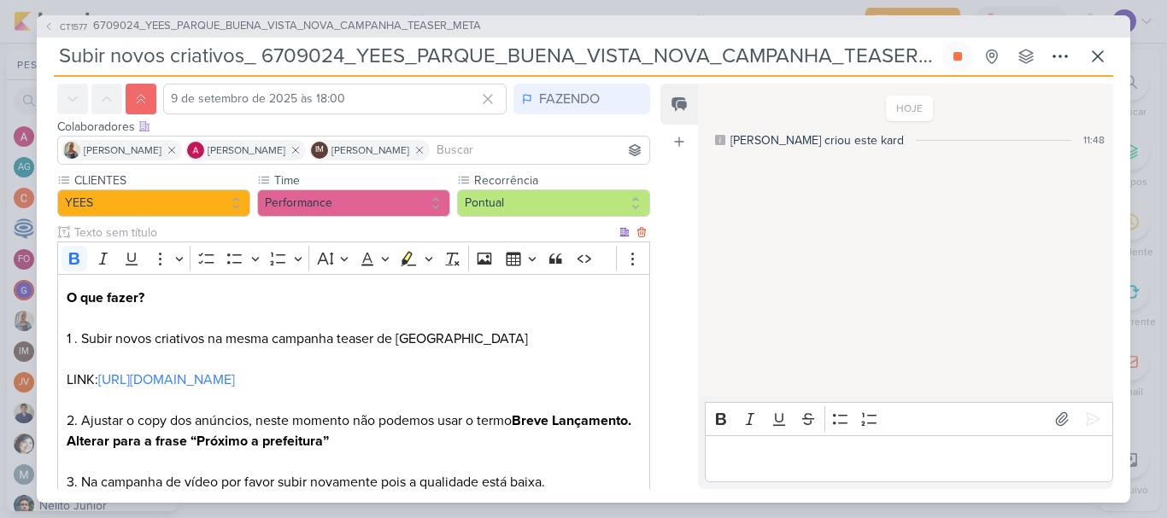
scroll to position [0, 0]
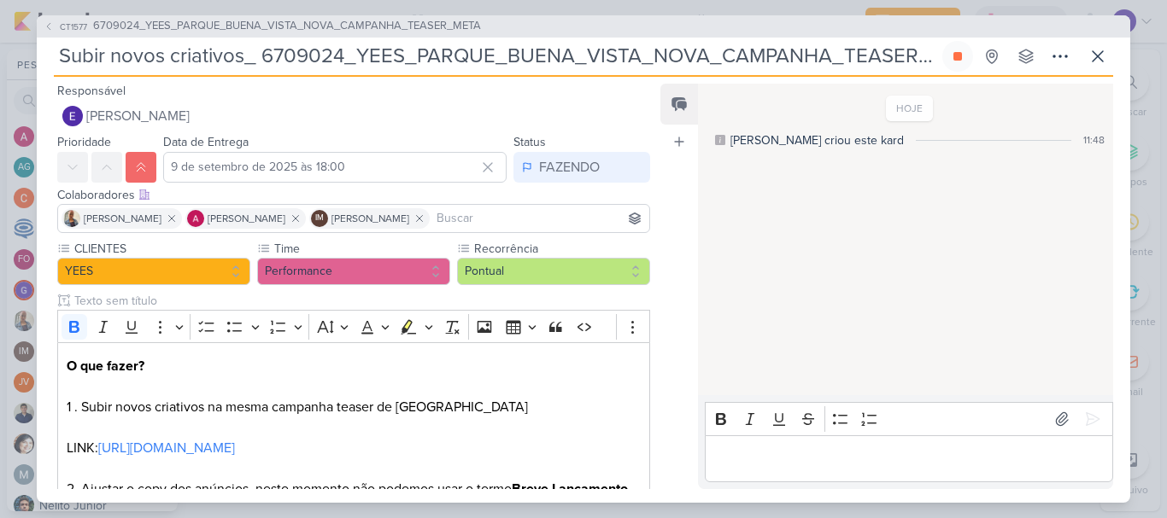
click at [512, 221] on input at bounding box center [539, 218] width 213 height 20
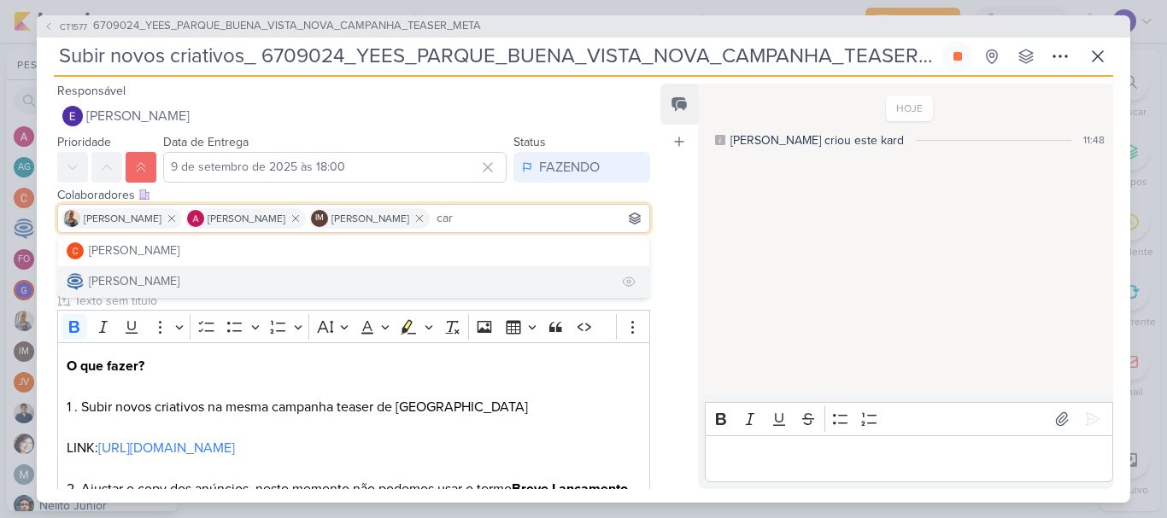
type input "car"
click at [179, 280] on div "[PERSON_NAME]" at bounding box center [134, 281] width 91 height 18
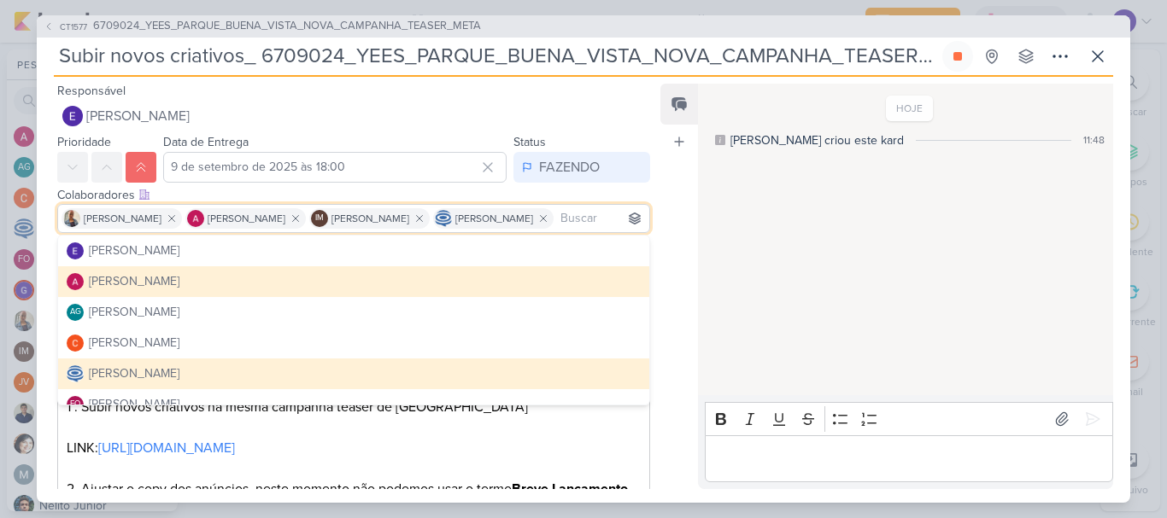
click at [892, 313] on div "HOJE [PERSON_NAME] criou este kard 11:48" at bounding box center [904, 240] width 413 height 311
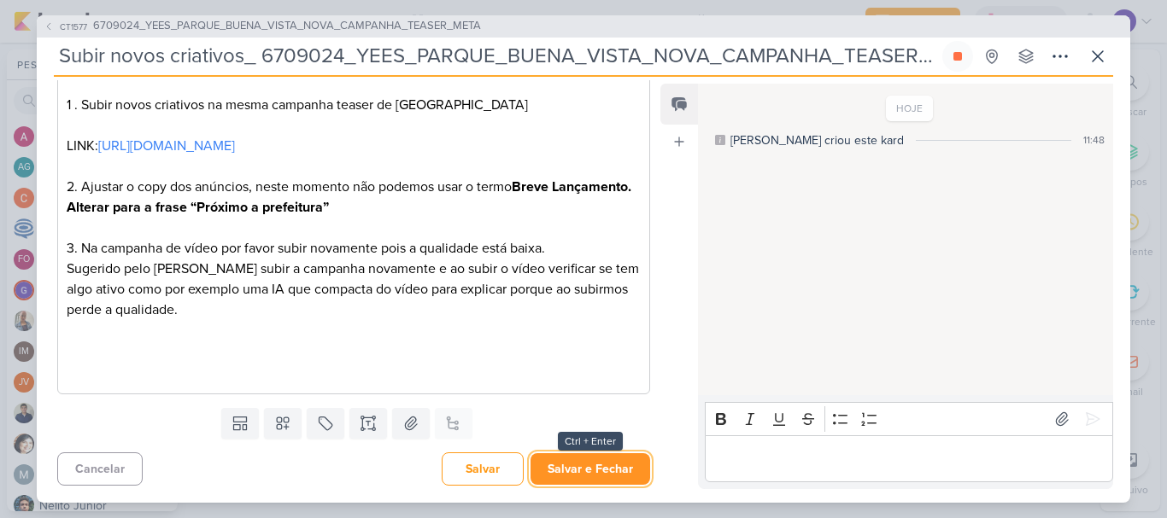
click at [612, 474] on button "Salvar e Fechar" at bounding box center [590, 470] width 120 height 32
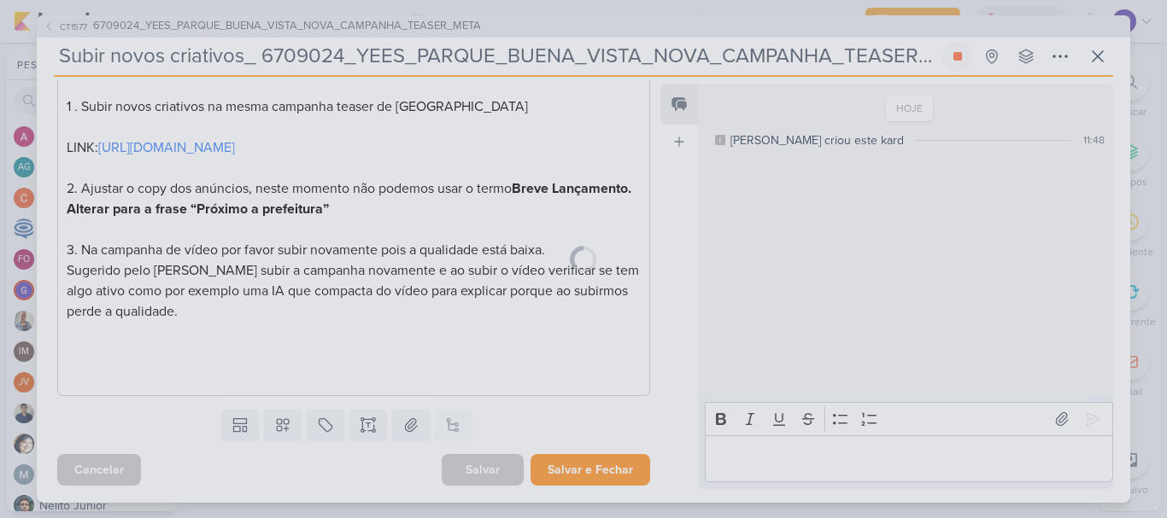
scroll to position [325, 0]
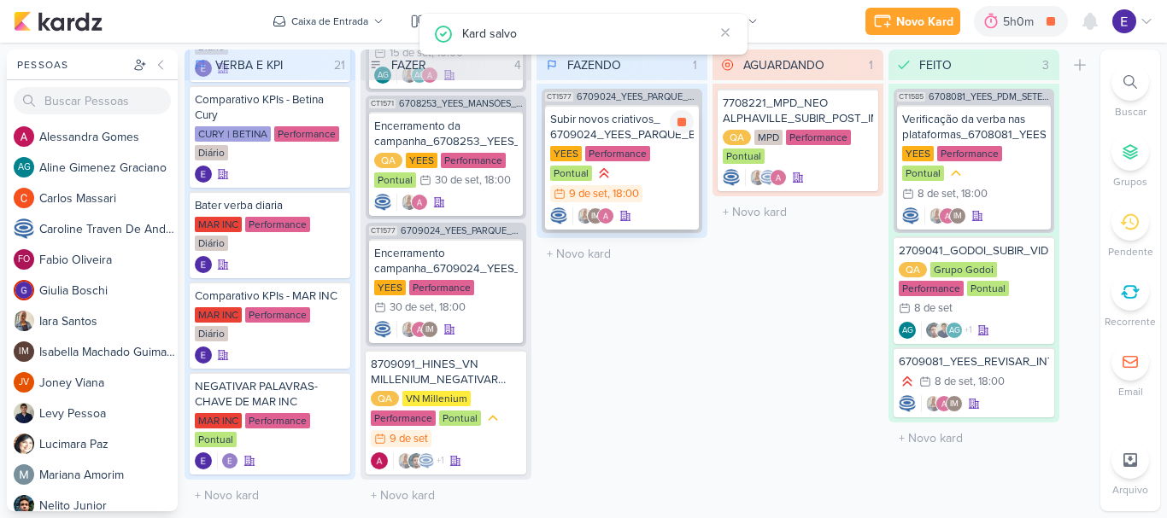
click at [650, 185] on div "Subir novos criativos_ 6709024_YEES_PARQUE_BUENA_VISTA_NOVA_CAMPANHA_TEASER_MET…" at bounding box center [622, 167] width 154 height 125
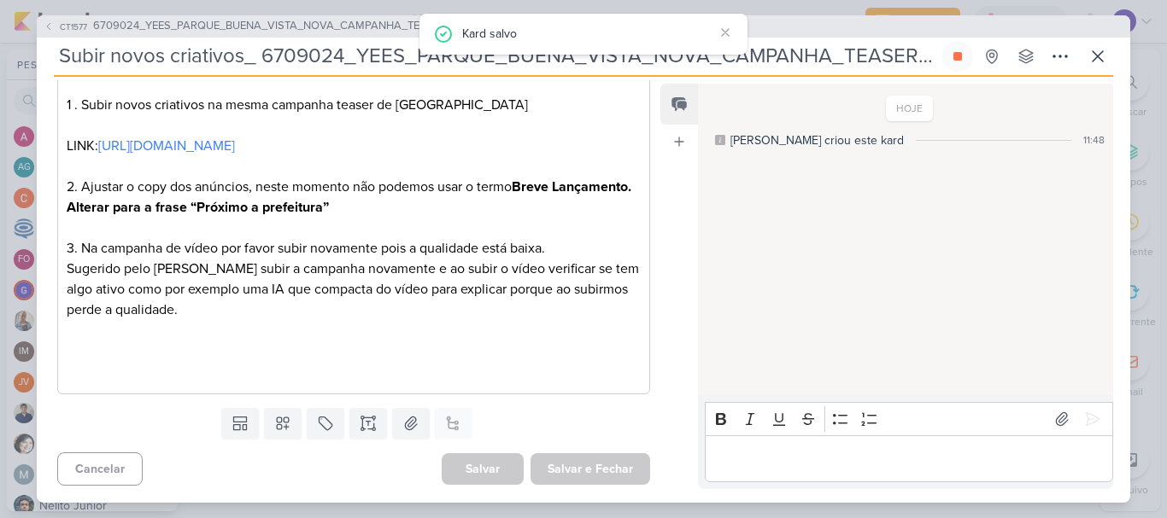
click at [808, 456] on p "Editor editing area: main" at bounding box center [908, 458] width 390 height 20
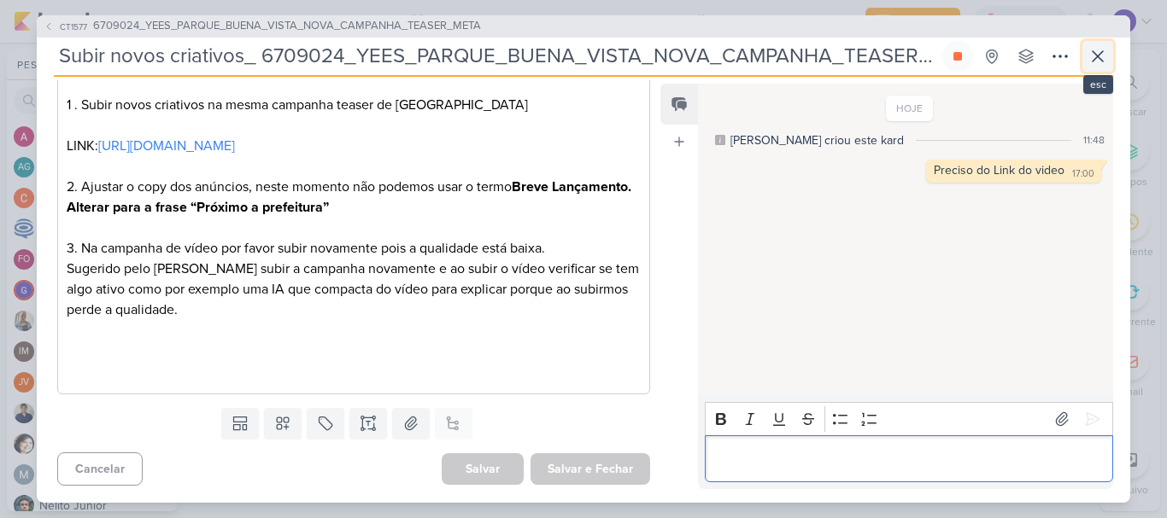
click at [1095, 55] on icon at bounding box center [1097, 56] width 20 height 20
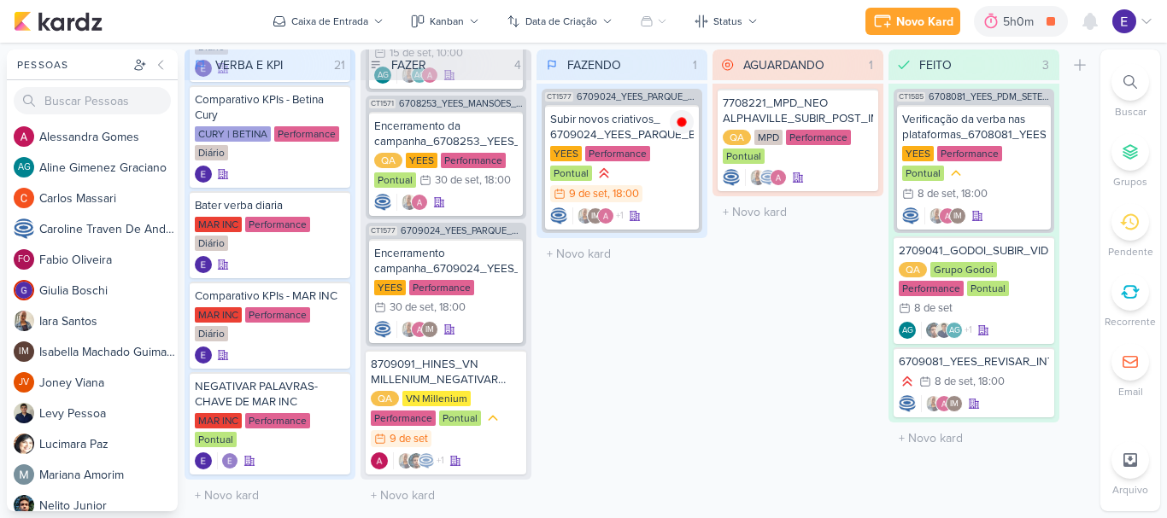
click at [721, 308] on div "AGUARDANDO 1 Mover Para Esquerda Mover Para Direita [GEOGRAPHIC_DATA] 7708221_M…" at bounding box center [797, 281] width 171 height 462
click at [479, 439] on div "QA VN Millenium Performance Pontual 9/9 [DATE]" at bounding box center [446, 420] width 150 height 58
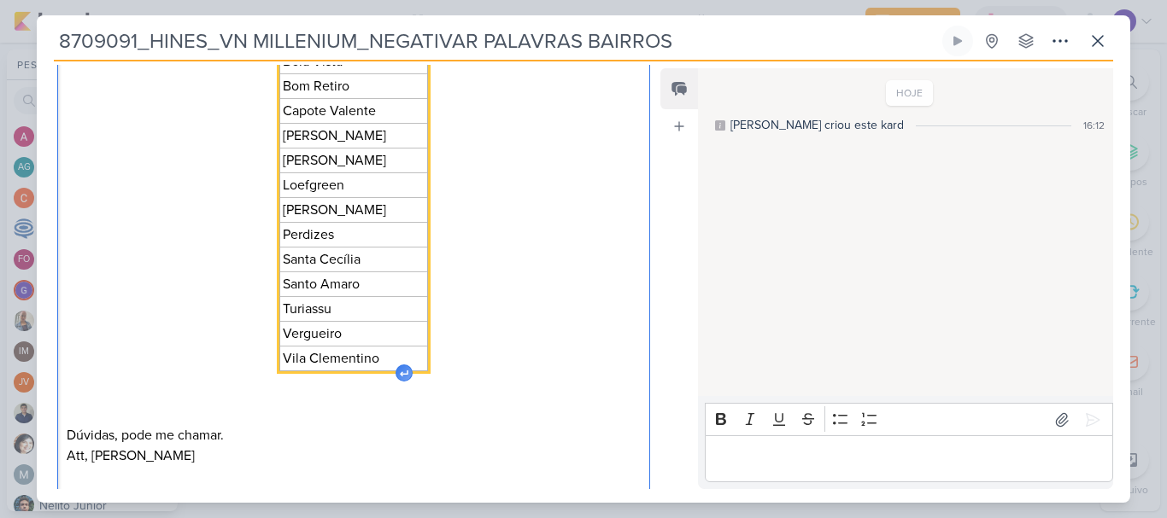
scroll to position [427, 0]
click at [400, 365] on div "Editor editing area: main" at bounding box center [403, 373] width 17 height 17
click at [402, 377] on icon "Editor editing area: main" at bounding box center [404, 374] width 9 height 7
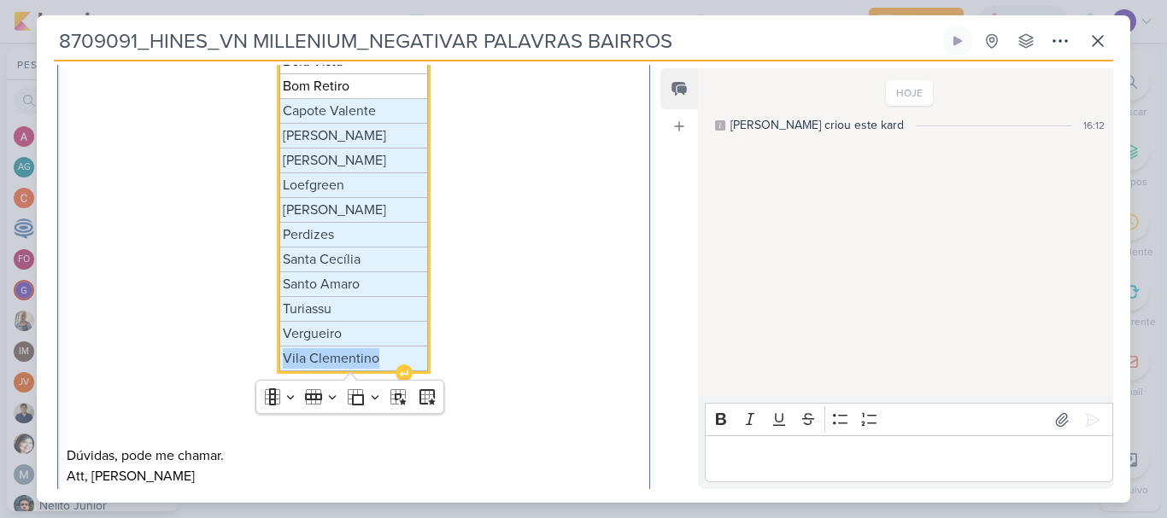
drag, startPoint x: 382, startPoint y: 359, endPoint x: 279, endPoint y: 112, distance: 267.3
click at [279, 112] on tbody "[PERSON_NAME] Bela Vista Bom Retiro Capote [PERSON_NAME] [PERSON_NAME] Santa Ce…" at bounding box center [353, 198] width 148 height 347
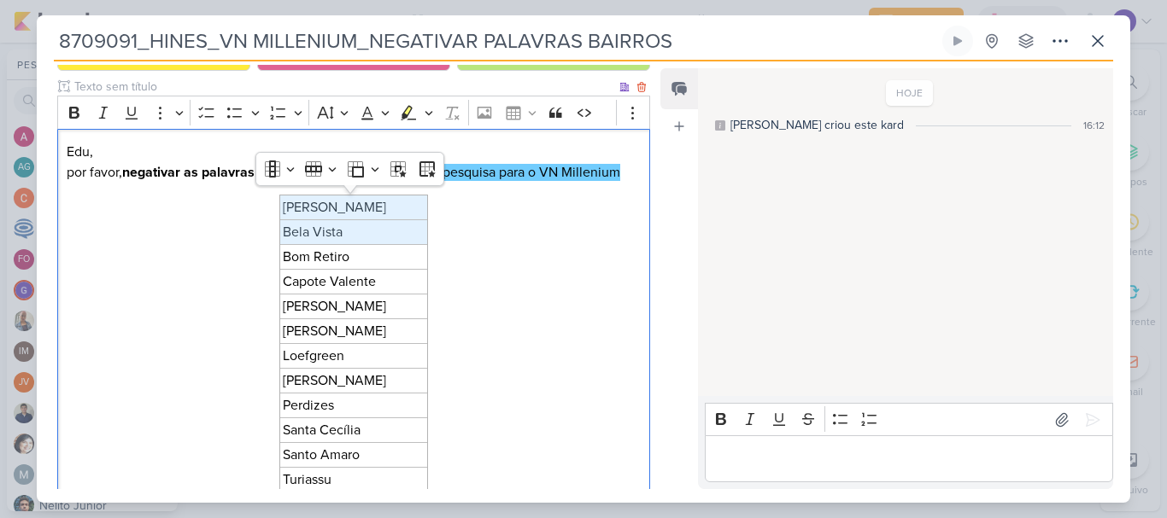
drag, startPoint x: 373, startPoint y: 211, endPoint x: 261, endPoint y: 261, distance: 122.4
click at [261, 261] on div "Edu, por favor, negativar as palavras abaixo na campanha de google pesquisa par…" at bounding box center [353, 410] width 593 height 563
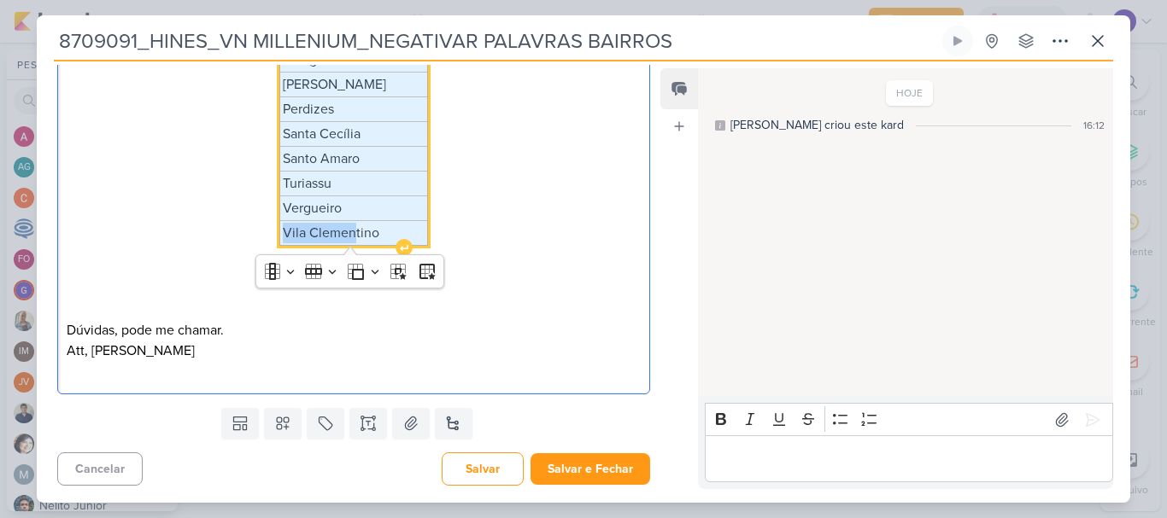
drag, startPoint x: 380, startPoint y: 212, endPoint x: 355, endPoint y: 237, distance: 35.0
click at [351, 237] on tbody "[PERSON_NAME] Bela Vista Bom Retiro Capote [PERSON_NAME] [PERSON_NAME] Santa Ce…" at bounding box center [353, 72] width 148 height 347
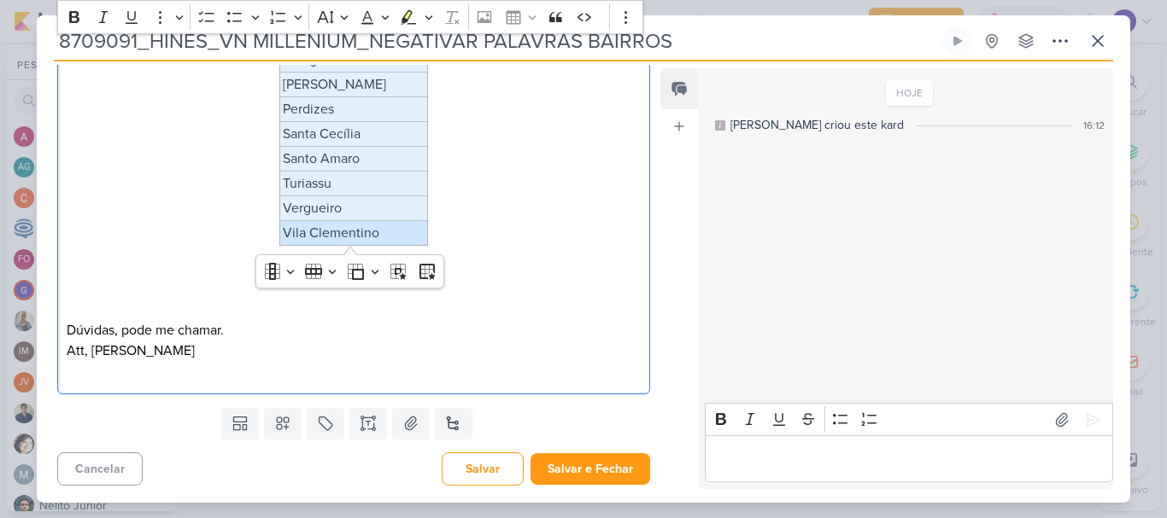
click at [830, 255] on div "HOJE [PERSON_NAME] criou este kard 16:12" at bounding box center [904, 233] width 413 height 326
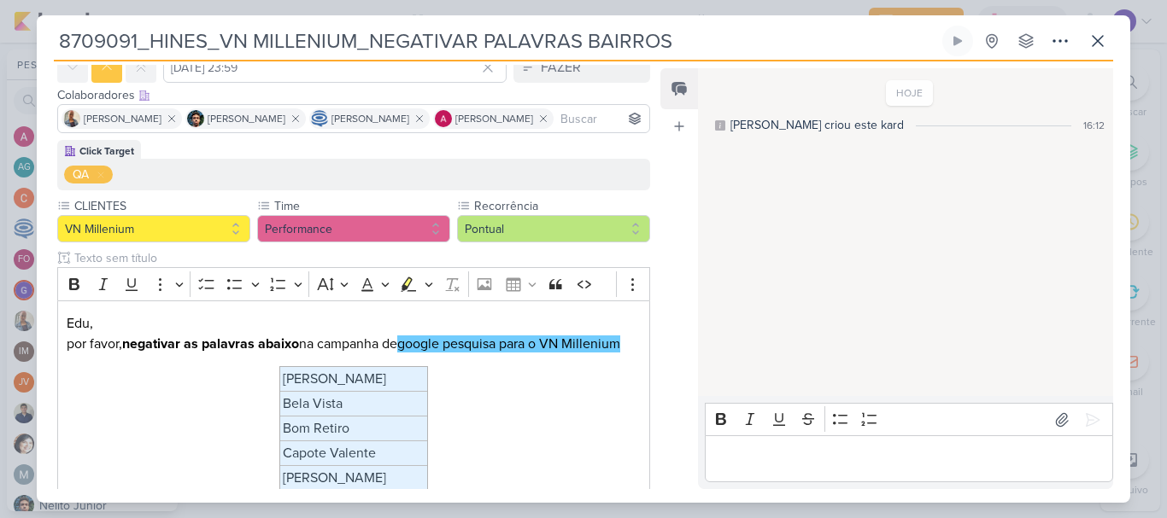
scroll to position [85, 0]
click at [1102, 50] on icon at bounding box center [1097, 41] width 20 height 20
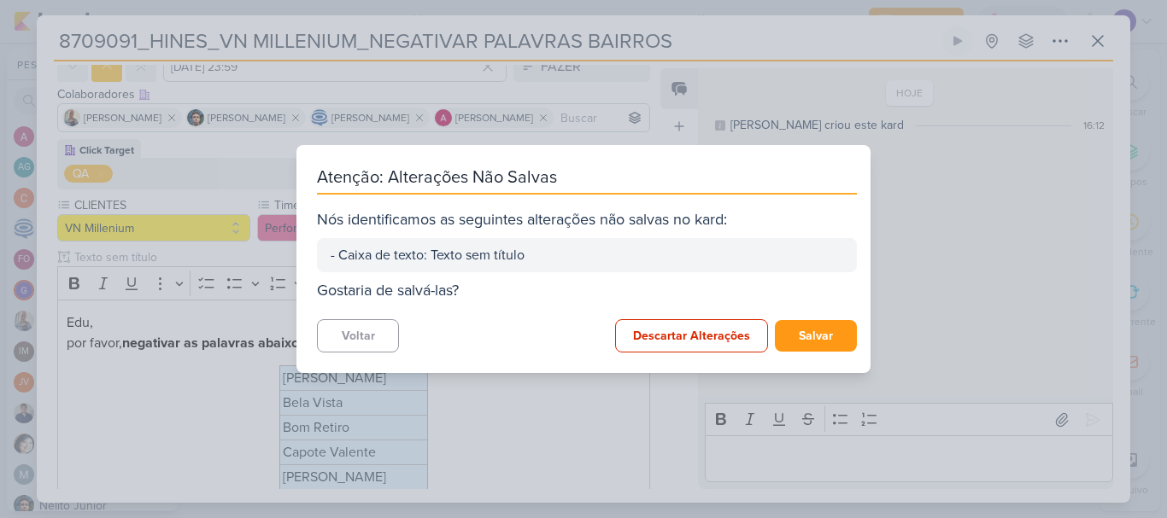
click at [900, 348] on div "Atenção: Alterações Não Salvas Nós identificamos as seguintes alterações não sa…" at bounding box center [583, 259] width 1167 height 518
click at [720, 348] on button "Descartar Alterações" at bounding box center [691, 335] width 153 height 33
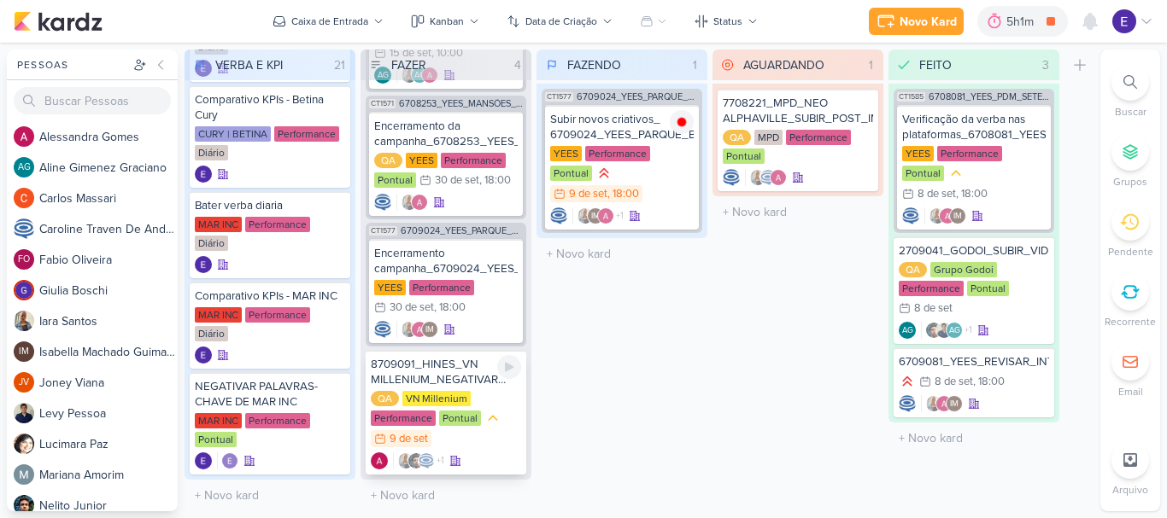
click at [464, 453] on div "+1" at bounding box center [446, 461] width 150 height 17
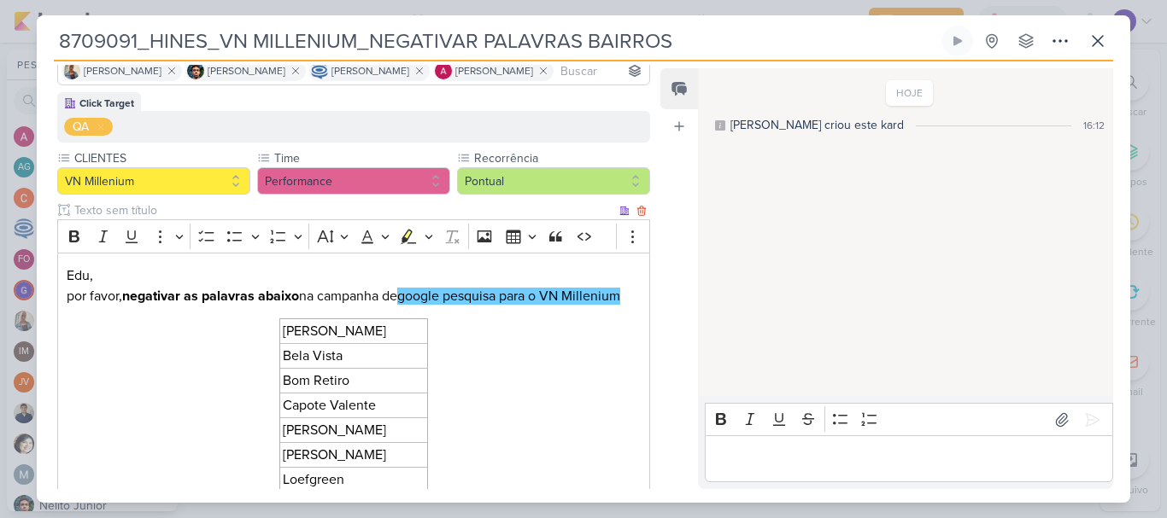
scroll to position [85, 0]
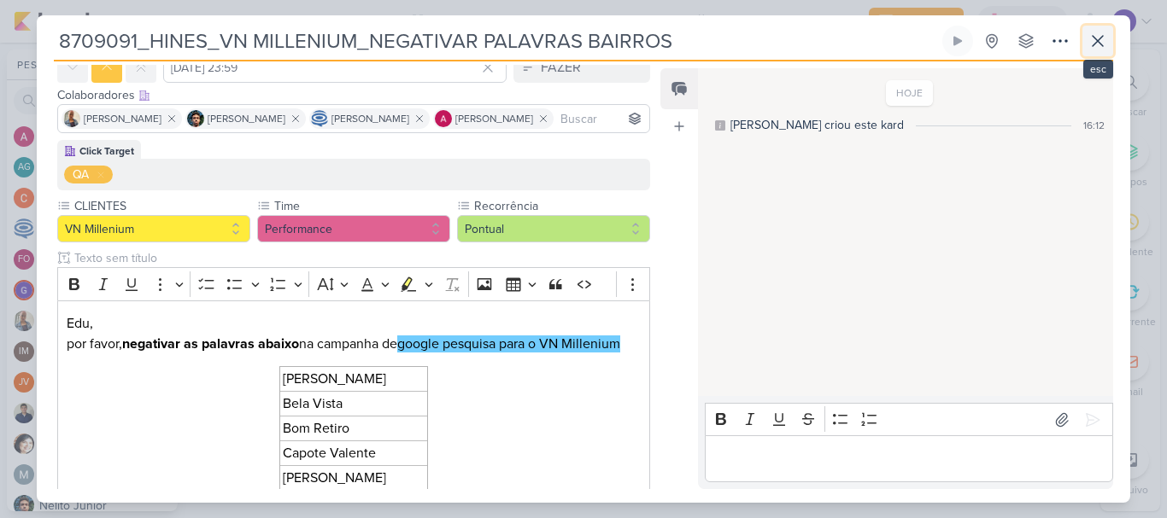
click at [1086, 44] on button at bounding box center [1097, 41] width 31 height 31
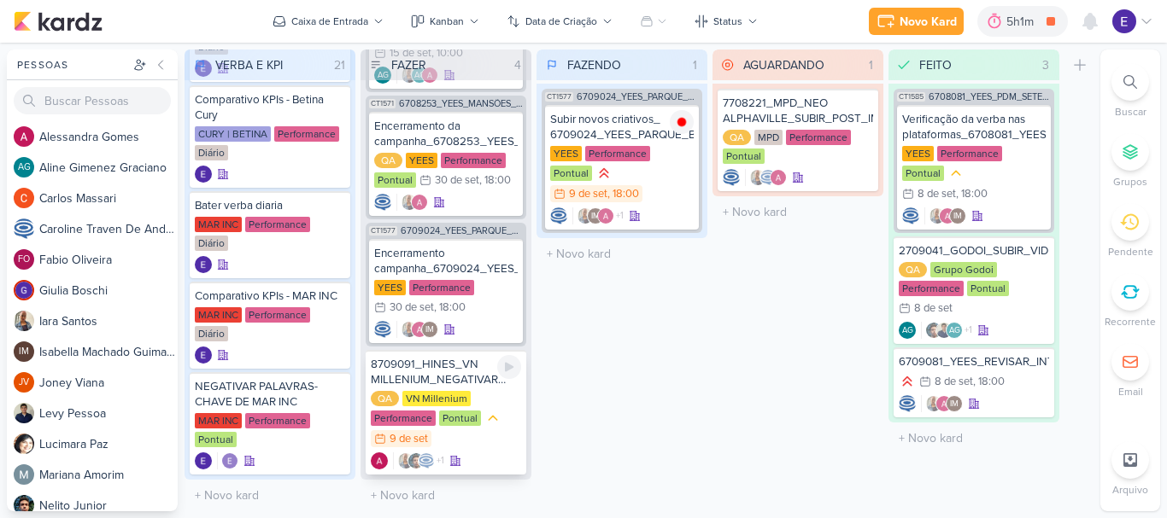
scroll to position [168, 0]
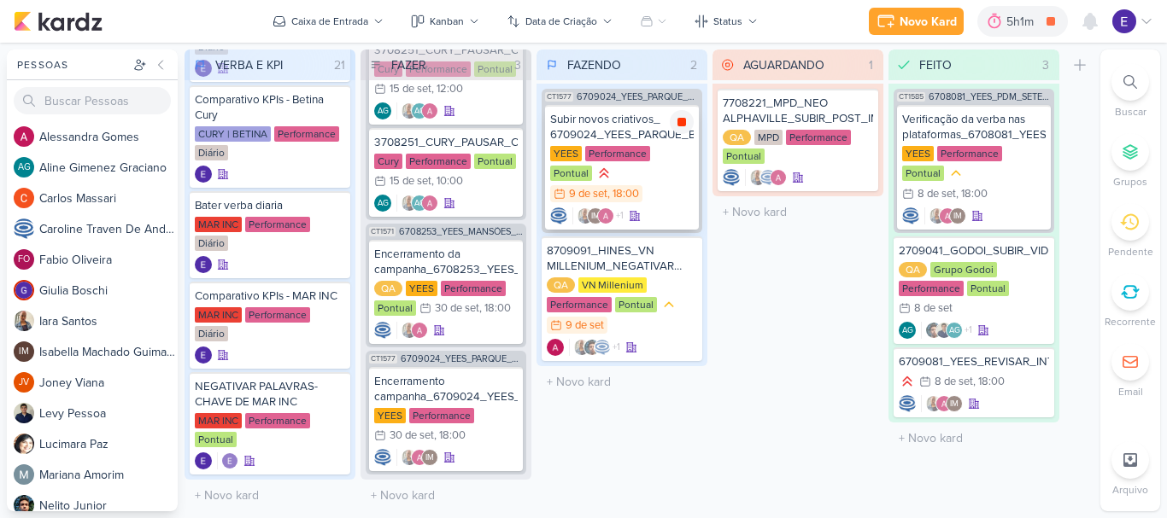
click at [678, 127] on icon at bounding box center [682, 122] width 14 height 14
click at [689, 247] on icon at bounding box center [685, 254] width 14 height 14
click at [657, 208] on div "IM +1" at bounding box center [621, 216] width 143 height 17
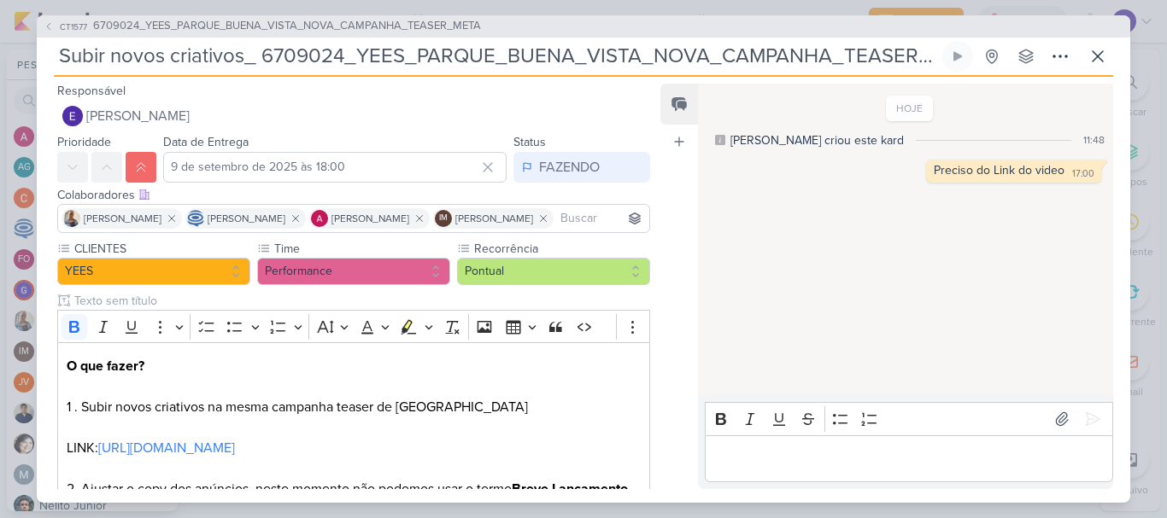
click at [758, 461] on p "Editor editing area: main" at bounding box center [908, 458] width 390 height 20
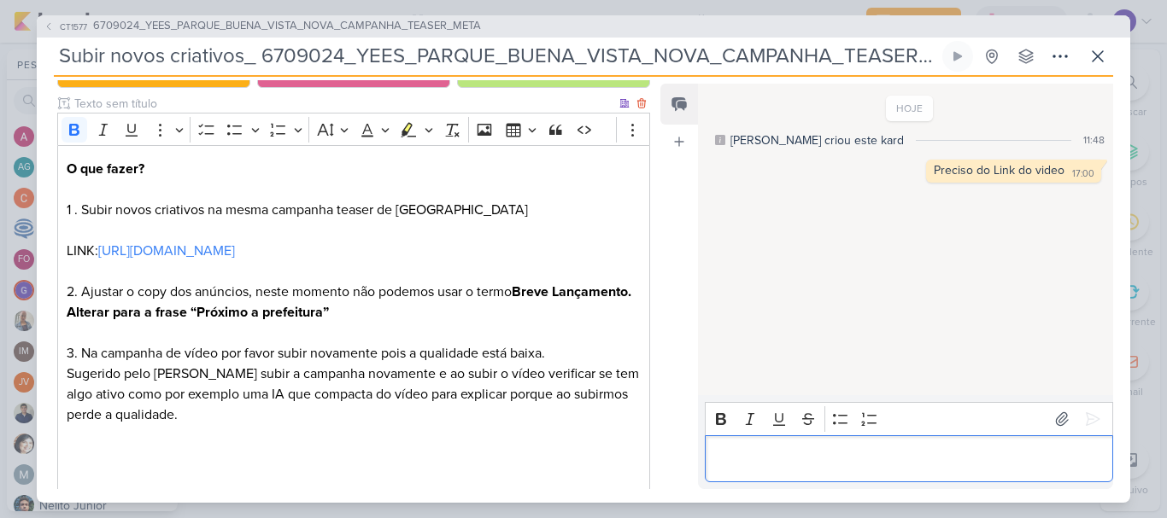
scroll to position [199, 0]
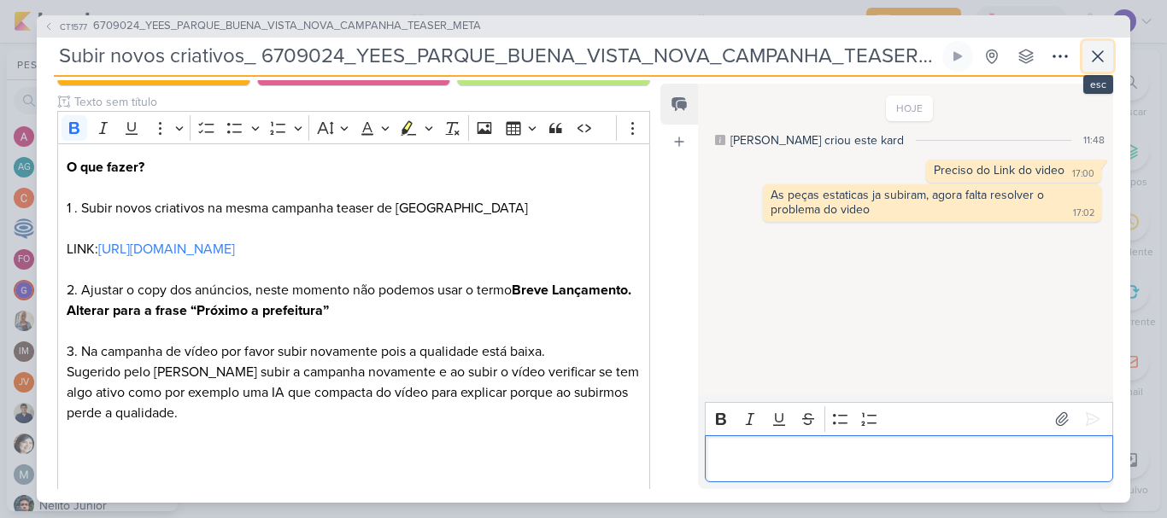
click at [1086, 55] on button at bounding box center [1097, 56] width 31 height 31
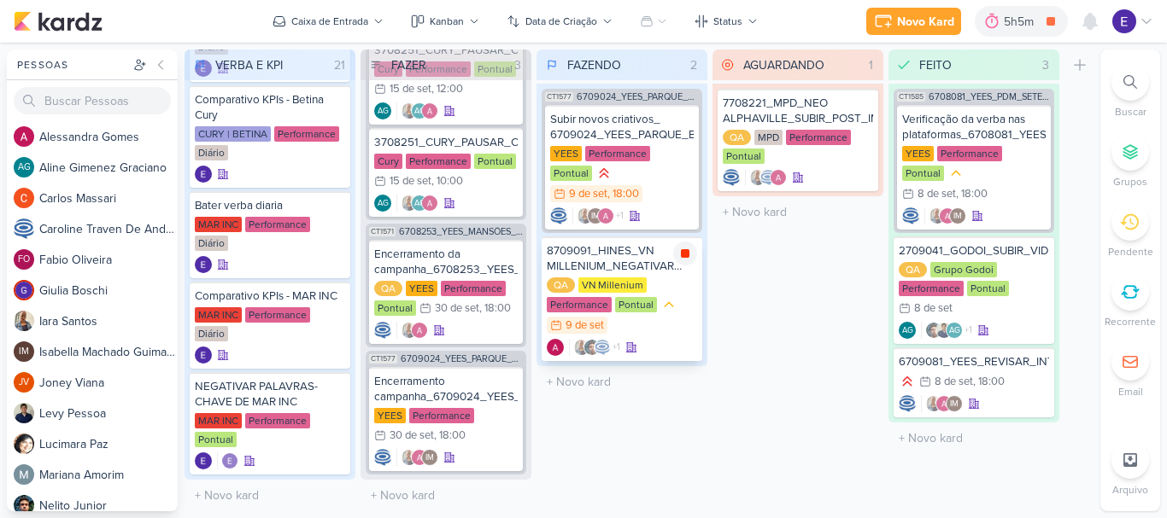
click at [683, 249] on icon at bounding box center [685, 253] width 9 height 9
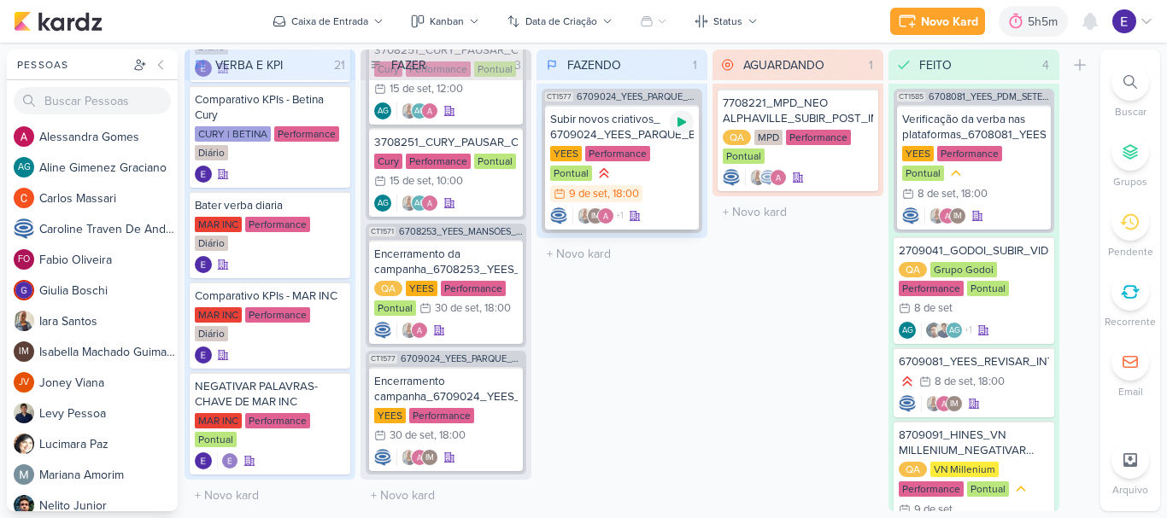
click at [682, 129] on div at bounding box center [682, 122] width 24 height 24
click at [646, 208] on div "IM +1" at bounding box center [621, 216] width 143 height 17
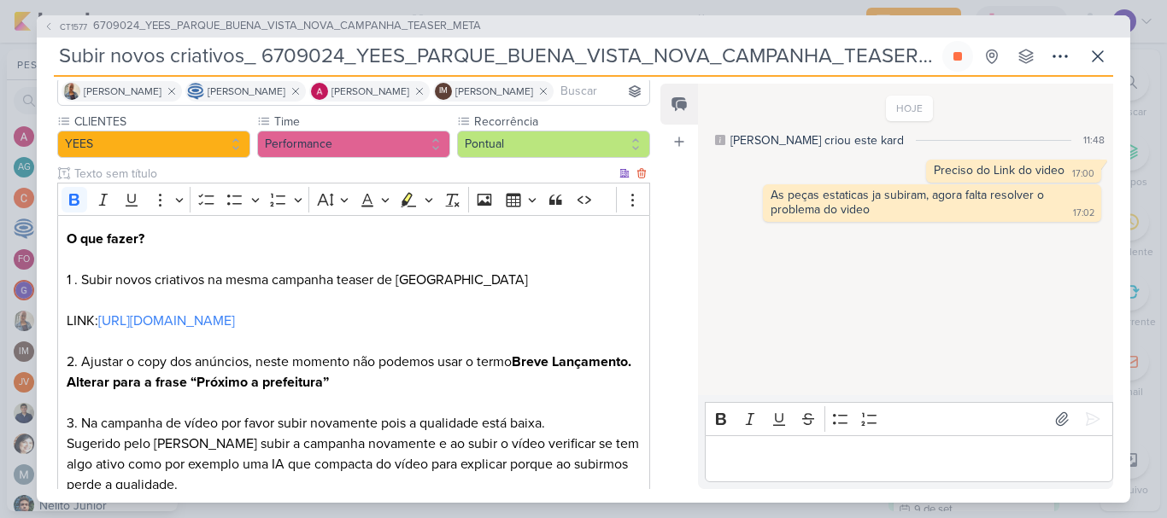
scroll to position [0, 0]
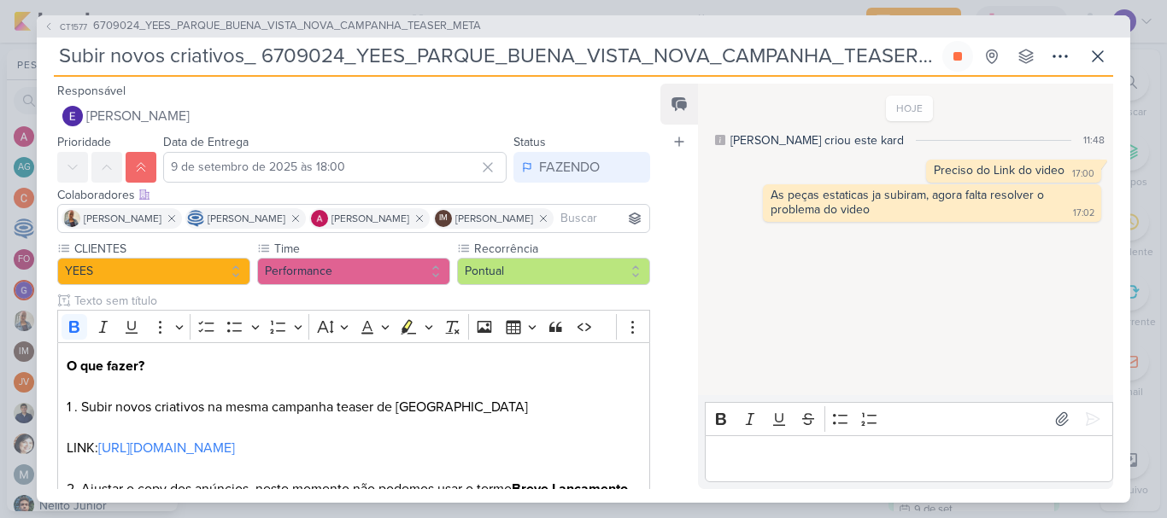
click at [557, 229] on input at bounding box center [601, 218] width 89 height 20
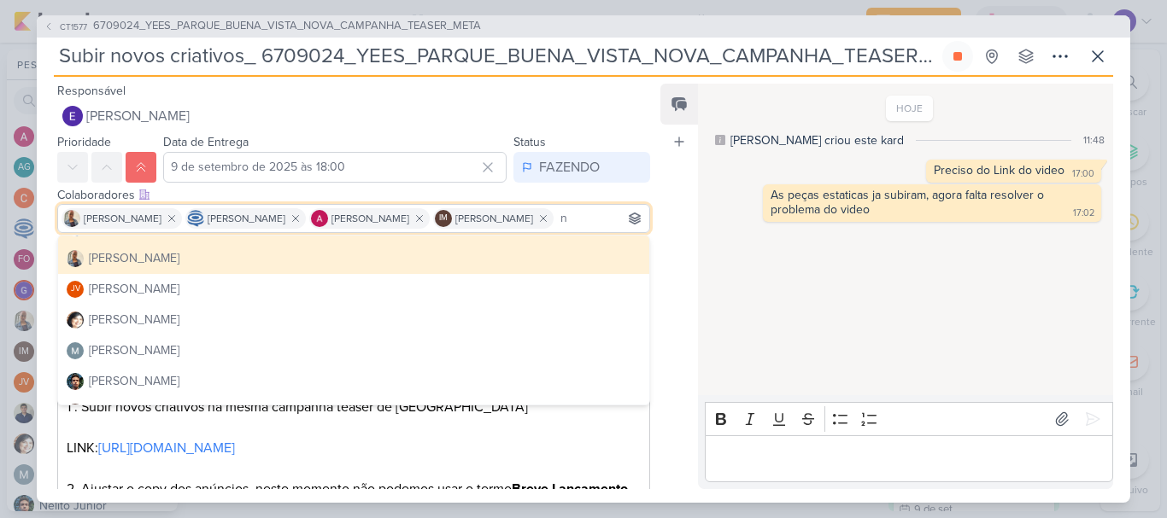
scroll to position [85, 0]
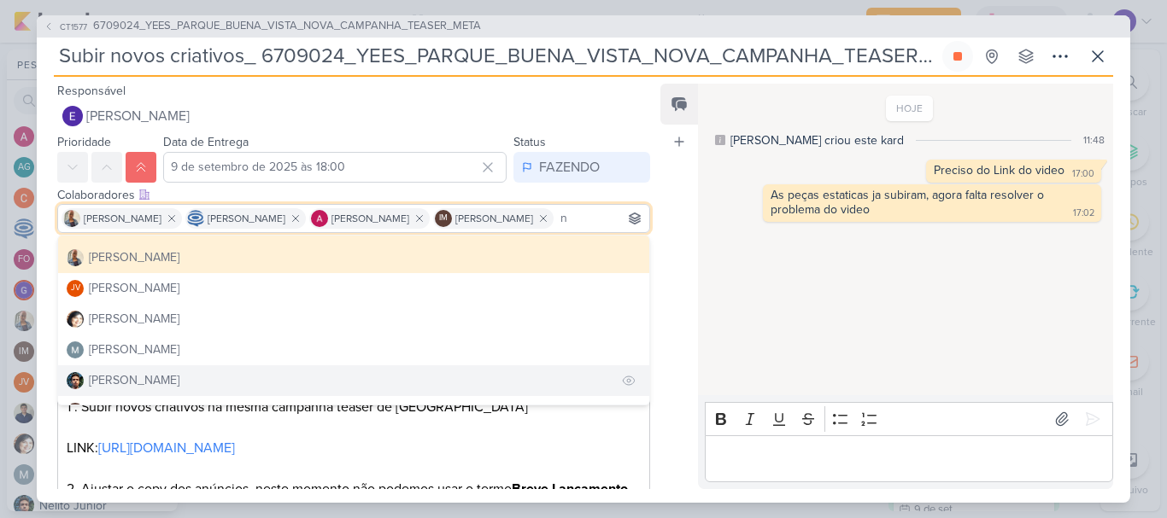
type input "n"
click at [190, 396] on button "[PERSON_NAME]" at bounding box center [353, 381] width 591 height 31
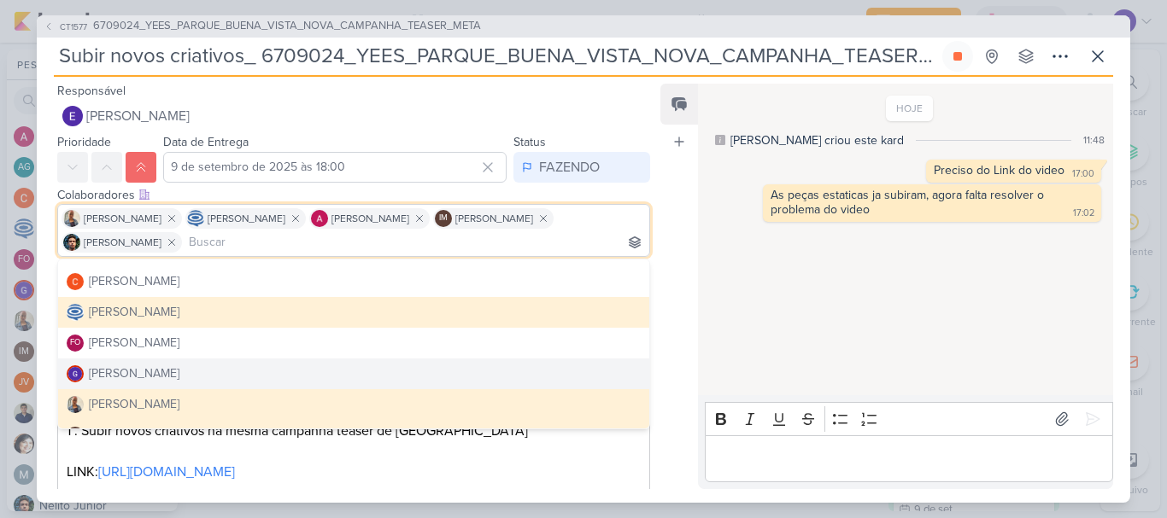
click at [780, 343] on div "HOJE [PERSON_NAME] criou este kard 11:48 Preciso do Link do video 17:00 17:00 […" at bounding box center [904, 240] width 413 height 311
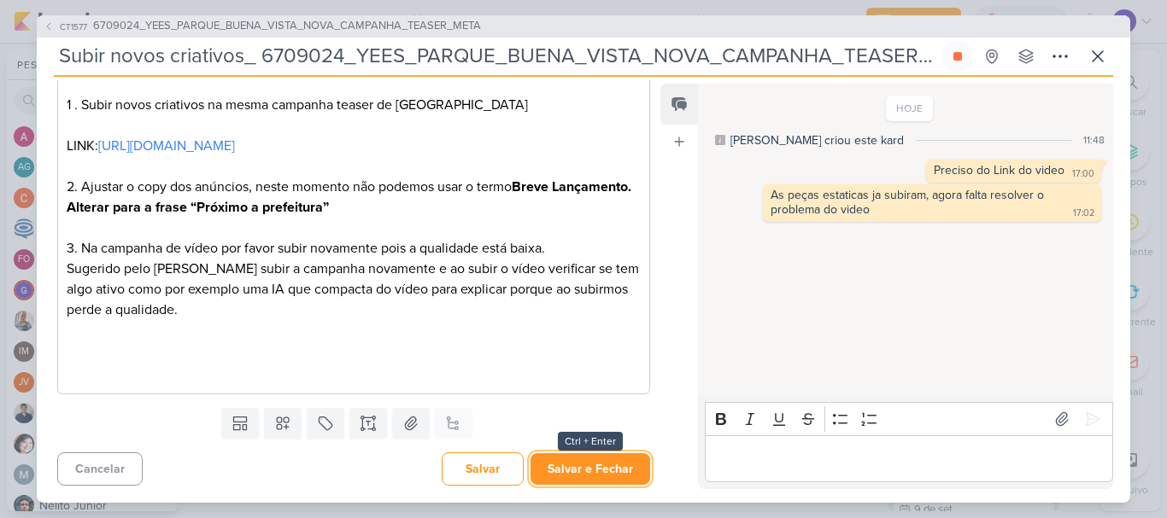
click at [556, 455] on button "Salvar e Fechar" at bounding box center [590, 470] width 120 height 32
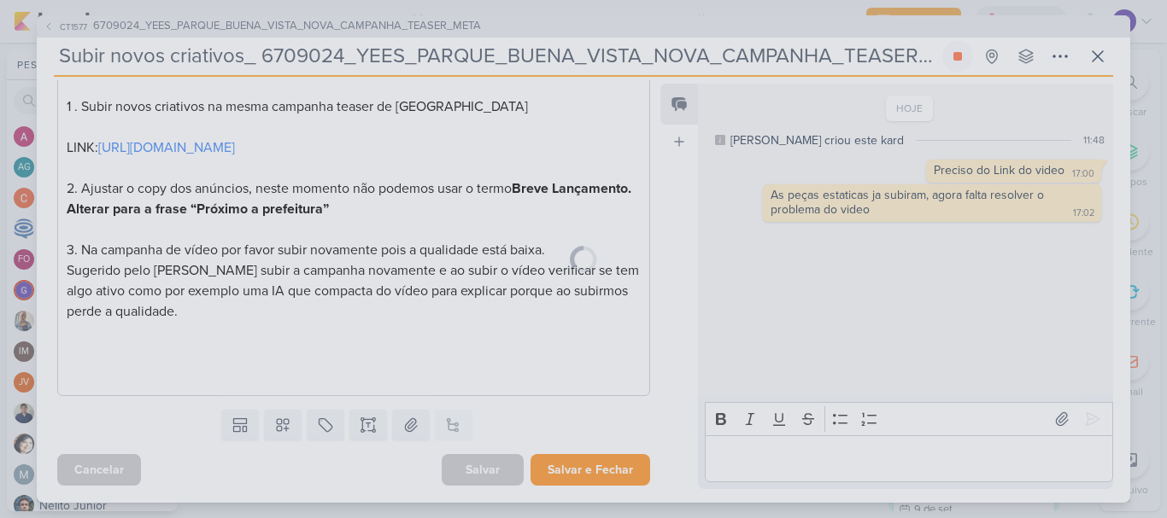
scroll to position [325, 0]
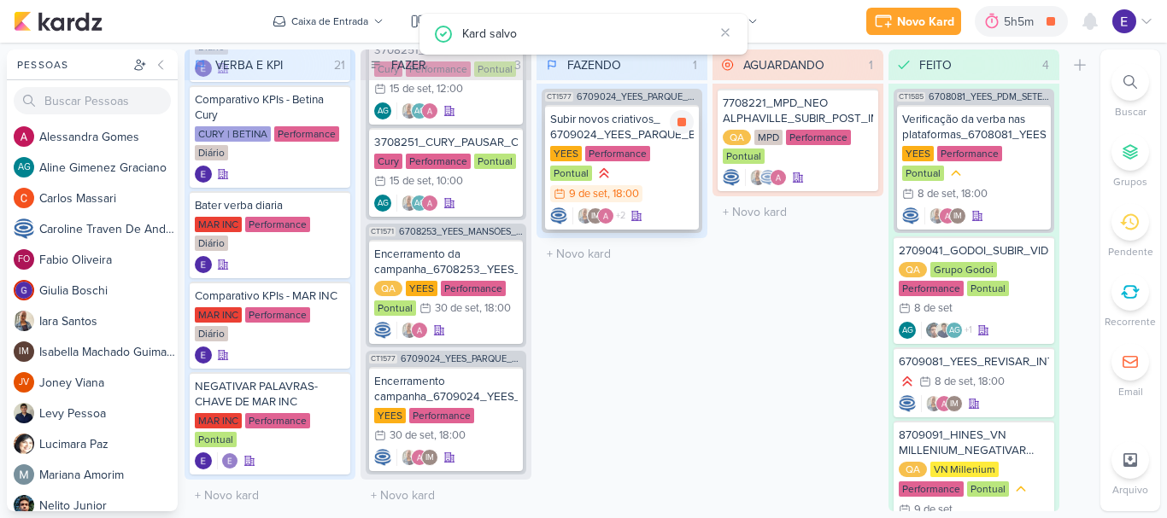
click at [667, 208] on div "IM +2" at bounding box center [621, 216] width 143 height 17
